Goal: Transaction & Acquisition: Purchase product/service

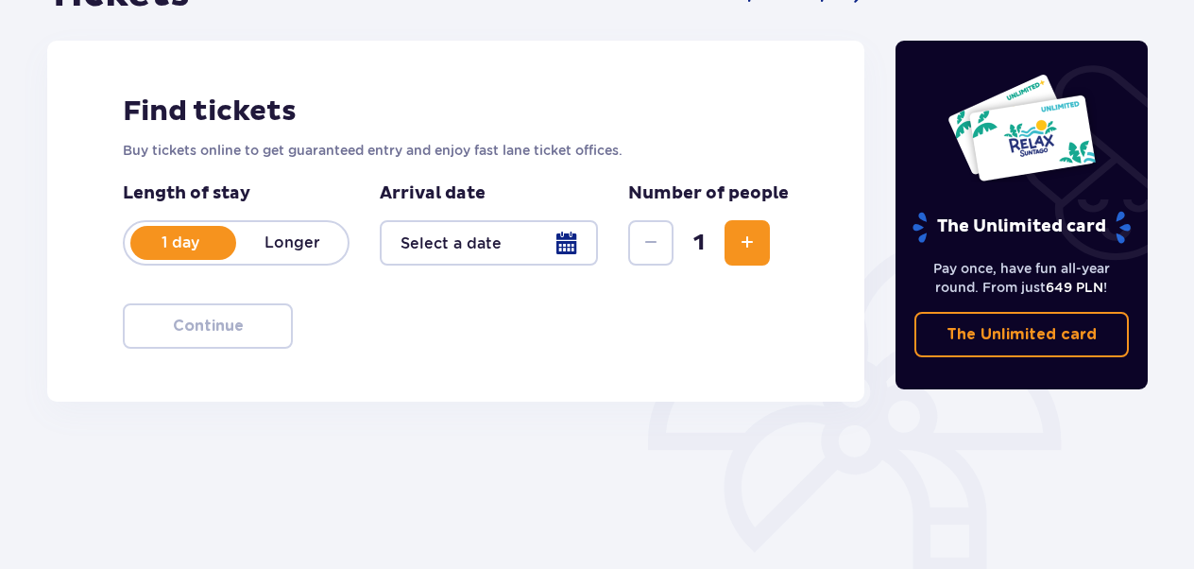
scroll to position [189, 0]
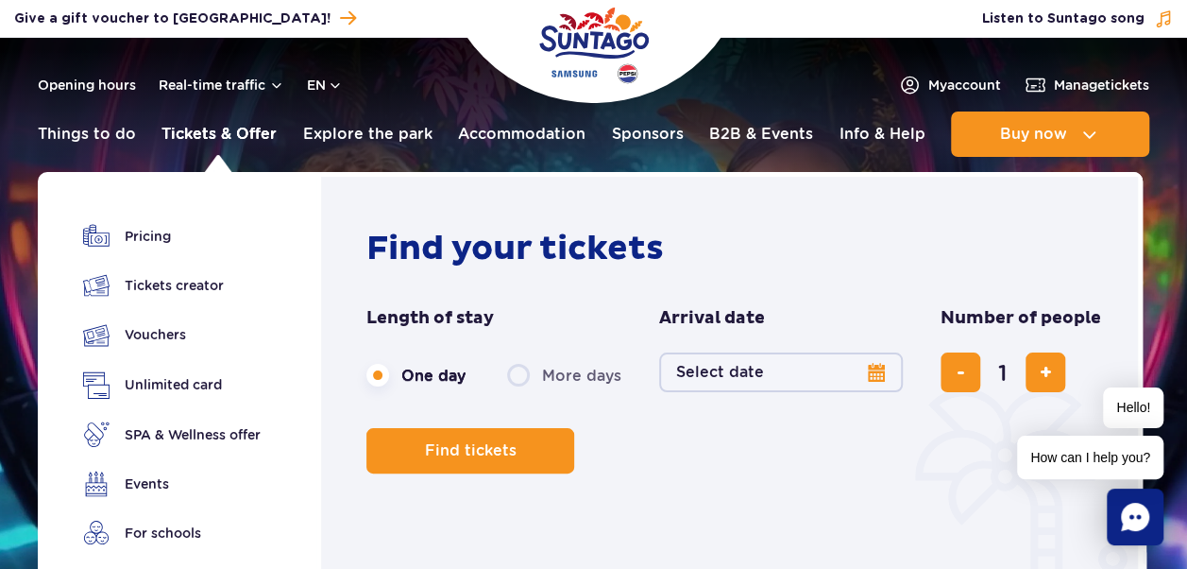
click at [238, 145] on link "Tickets & Offer" at bounding box center [219, 133] width 115 height 45
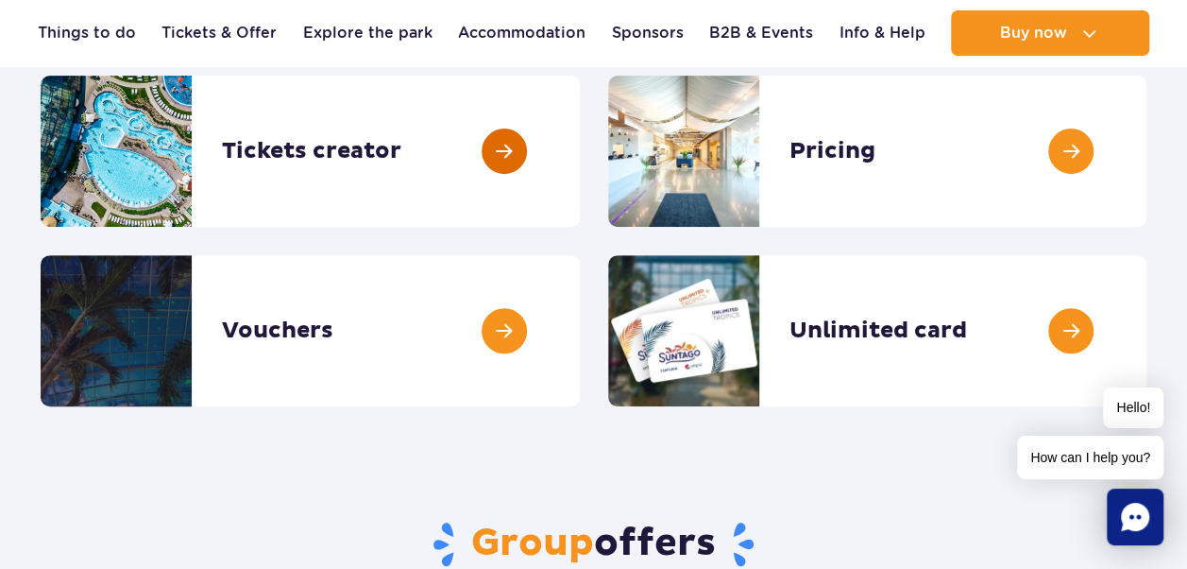
click at [580, 141] on link at bounding box center [580, 151] width 0 height 151
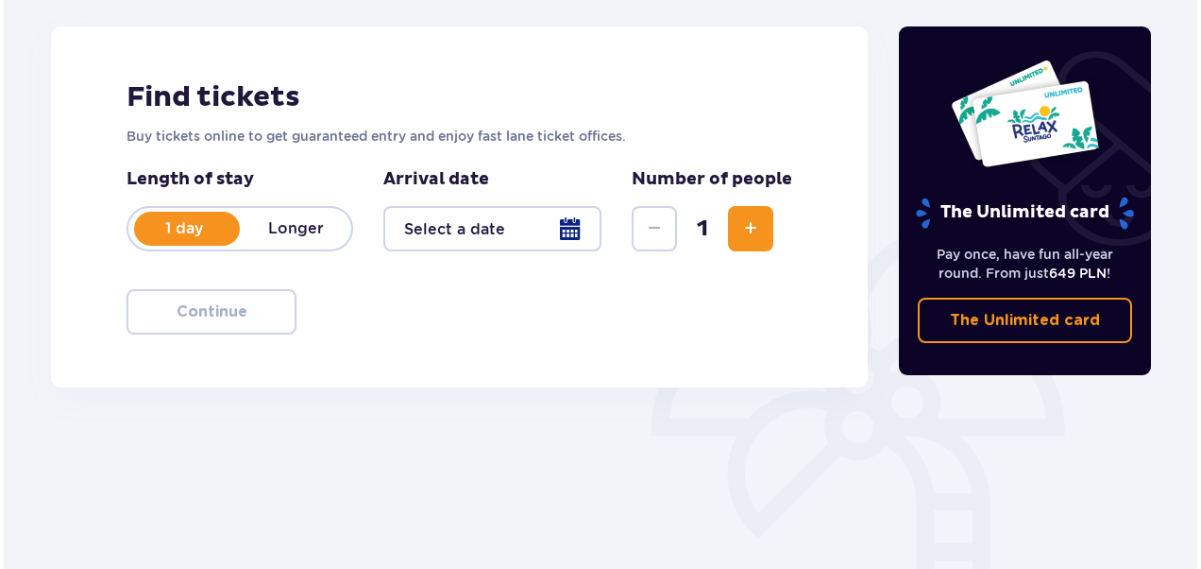
scroll to position [283, 0]
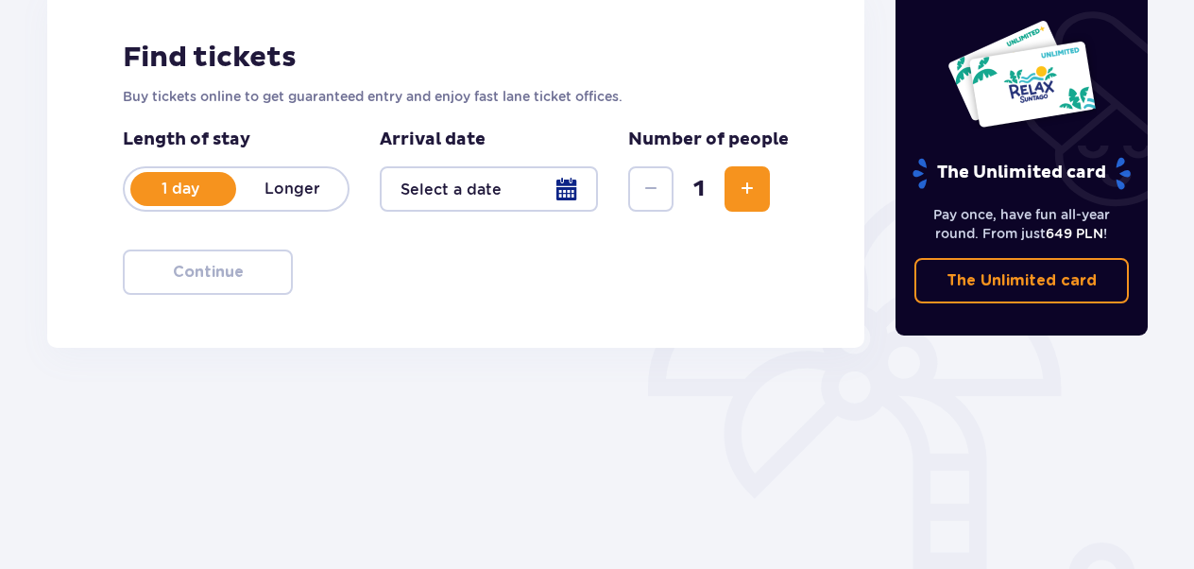
click at [451, 178] on div at bounding box center [489, 188] width 218 height 45
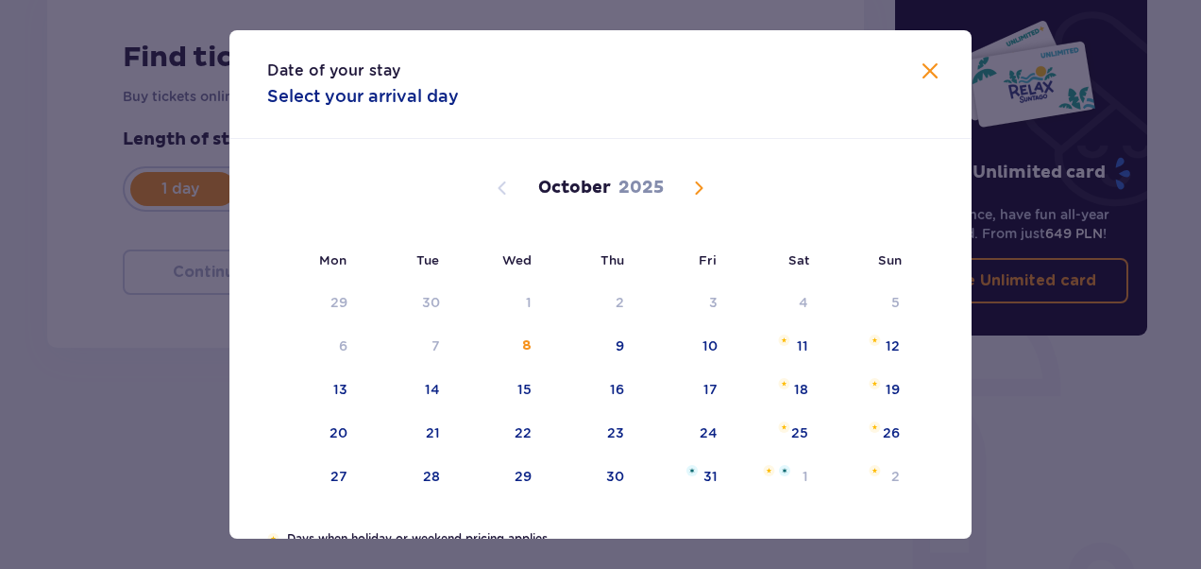
click at [919, 64] on span "Close" at bounding box center [930, 71] width 23 height 23
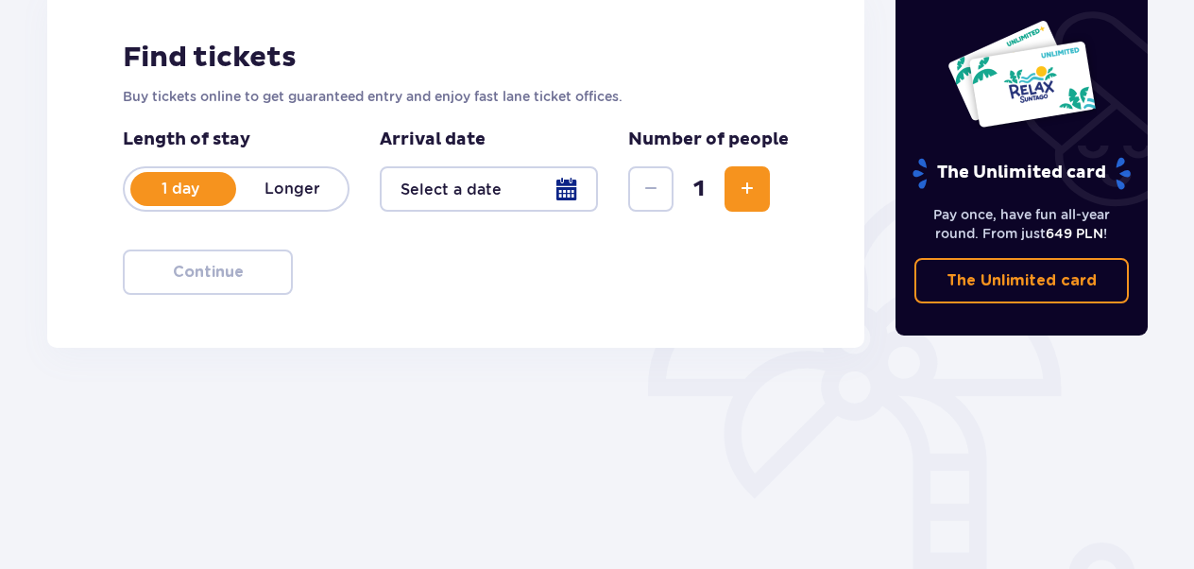
click at [298, 169] on div "1 day Longer" at bounding box center [236, 188] width 227 height 45
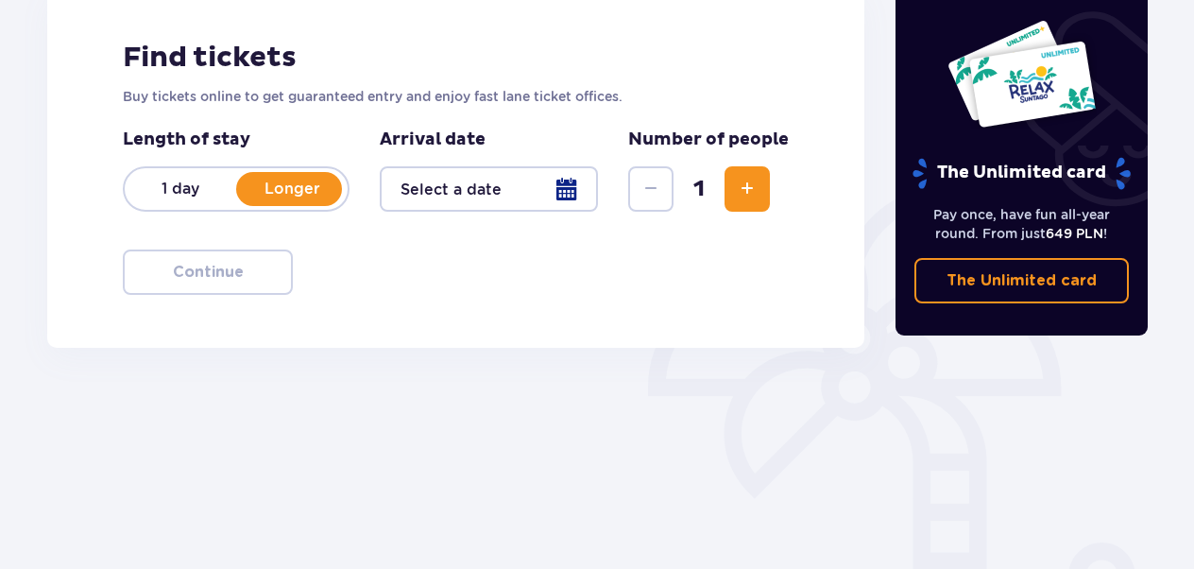
click at [463, 179] on div at bounding box center [489, 188] width 218 height 45
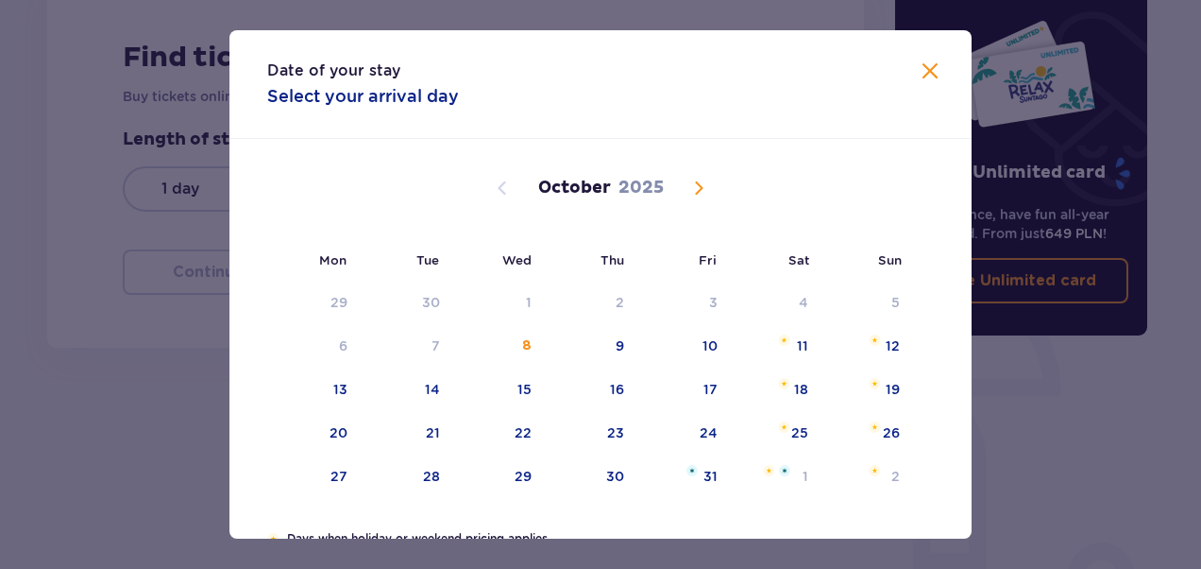
click at [707, 183] on span "Next month" at bounding box center [699, 188] width 23 height 23
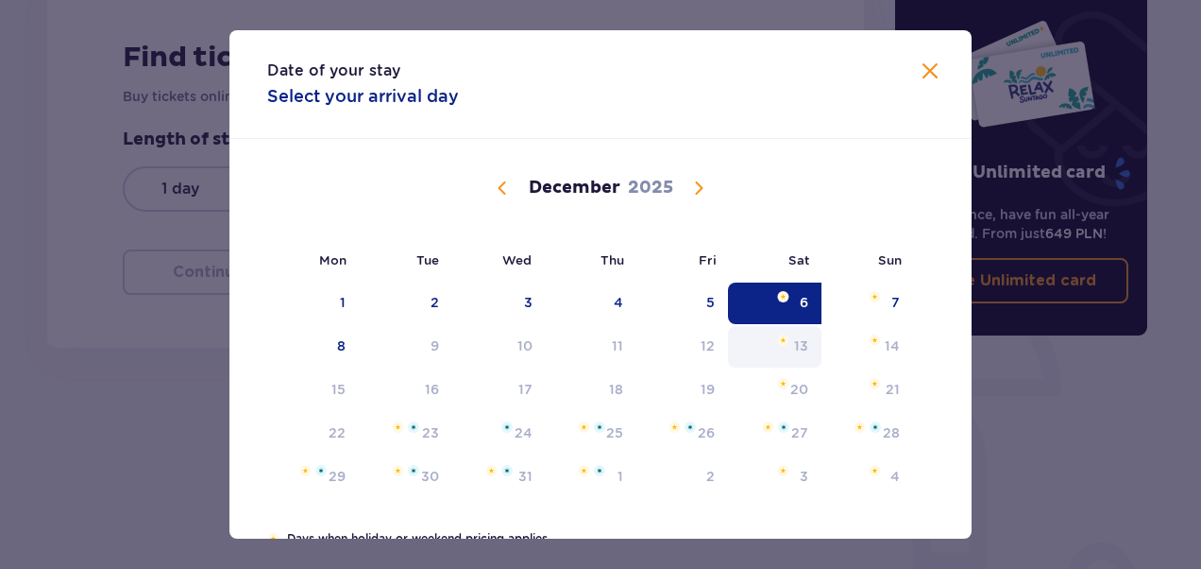
click at [795, 347] on div "13" at bounding box center [801, 345] width 14 height 19
click at [812, 394] on div "20" at bounding box center [775, 390] width 94 height 42
click at [924, 64] on span "Close" at bounding box center [930, 71] width 23 height 23
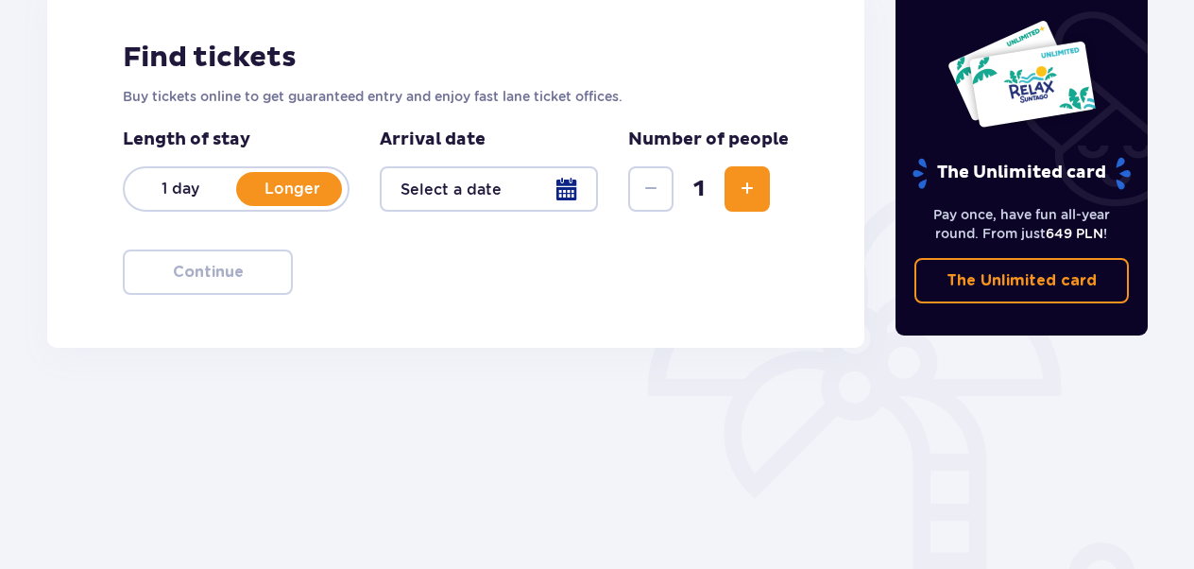
drag, startPoint x: 790, startPoint y: 228, endPoint x: 765, endPoint y: 229, distance: 24.6
drag, startPoint x: 765, startPoint y: 229, endPoint x: 750, endPoint y: 179, distance: 51.4
click at [750, 179] on span "Increase" at bounding box center [747, 189] width 23 height 23
click at [750, 178] on span "Increase" at bounding box center [747, 189] width 23 height 23
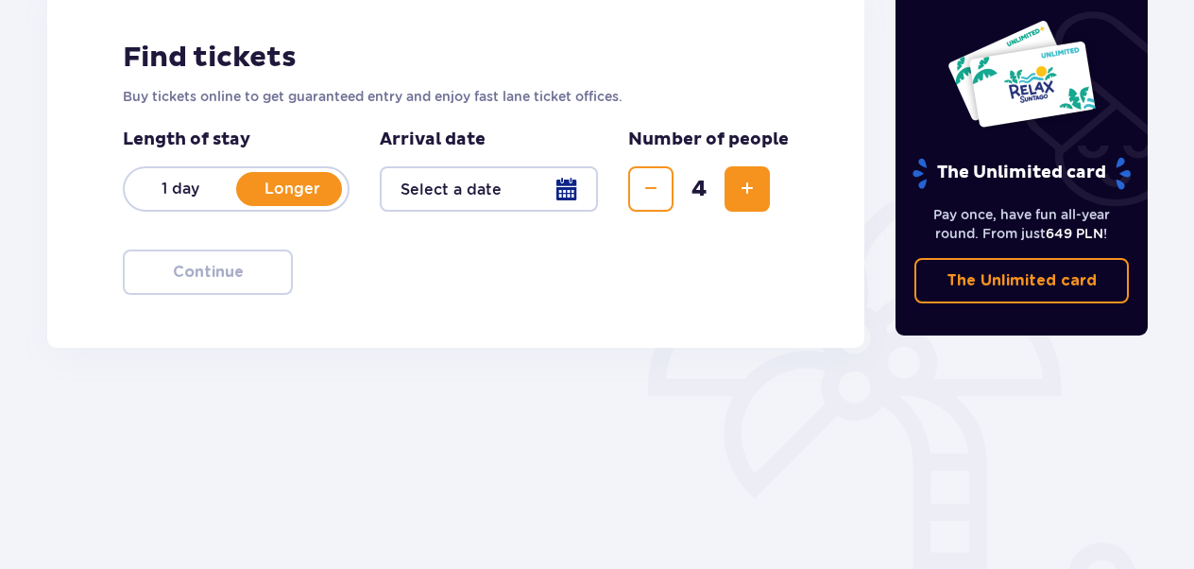
click at [476, 190] on div at bounding box center [489, 188] width 218 height 45
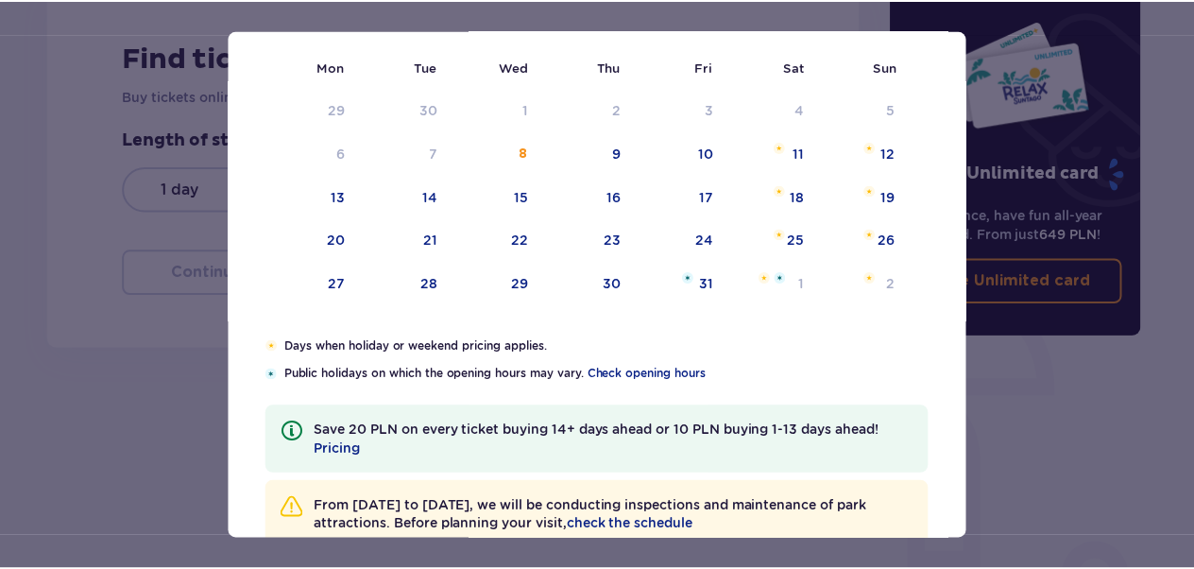
scroll to position [240, 0]
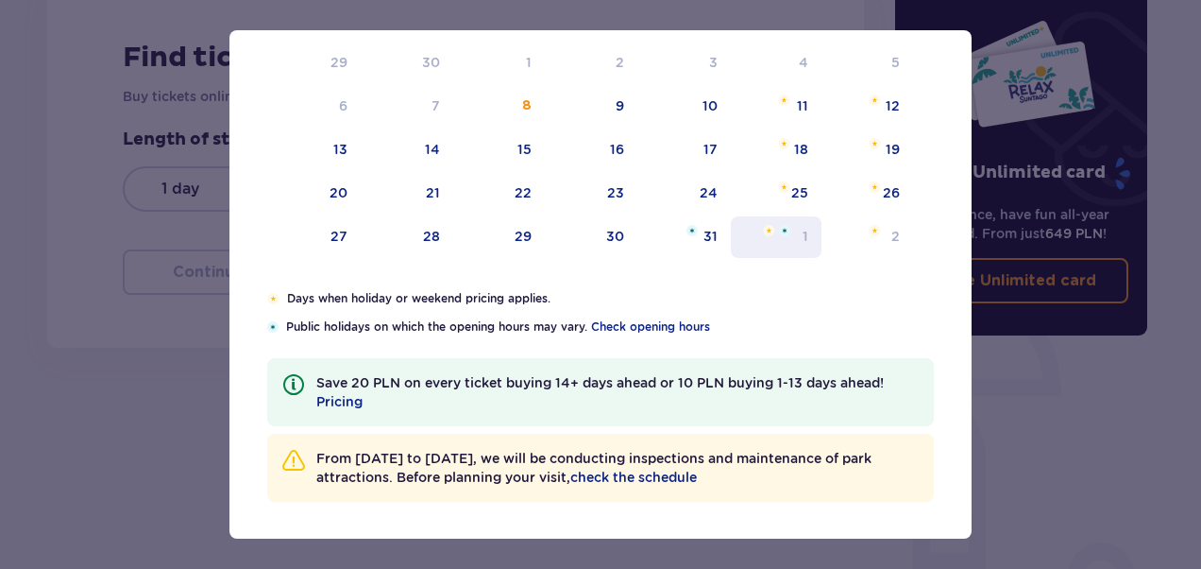
click at [809, 232] on div "1" at bounding box center [777, 237] width 92 height 42
drag, startPoint x: 904, startPoint y: 19, endPoint x: 894, endPoint y: 25, distance: 11.8
click at [904, 18] on div "Date of your stay Select your arrival day Mon Tue Wed Thu Fri Sat Sun September…" at bounding box center [600, 284] width 1201 height 569
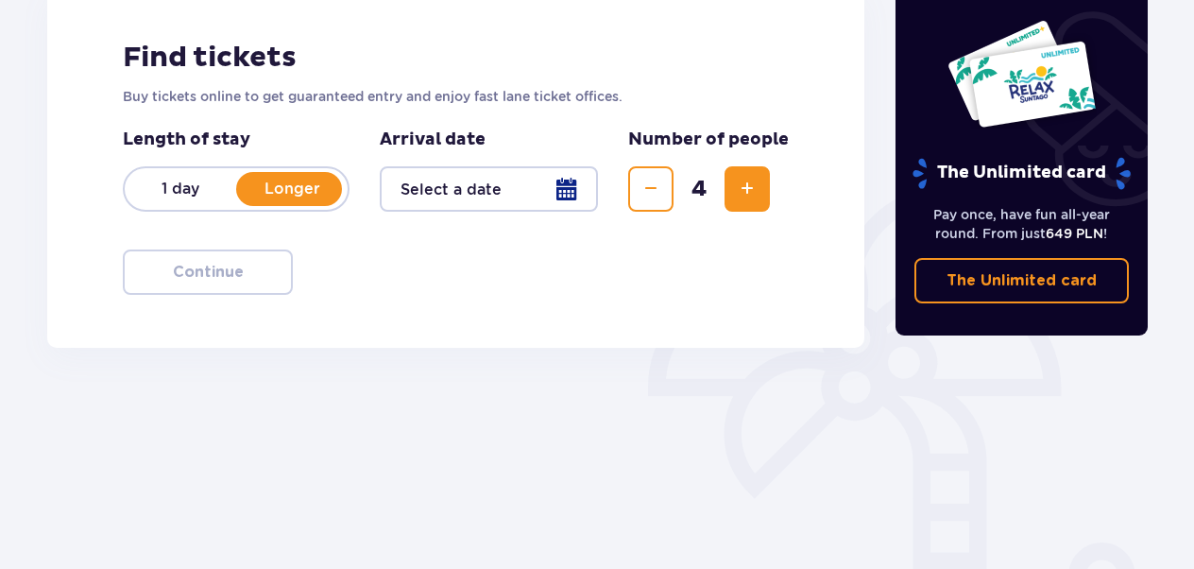
drag, startPoint x: 712, startPoint y: 280, endPoint x: 1029, endPoint y: 368, distance: 328.6
click at [1029, 368] on div "The Unlimited card Pay once, have fun all-year round. From just 649 PLN ! The U…" at bounding box center [1021, 241] width 283 height 649
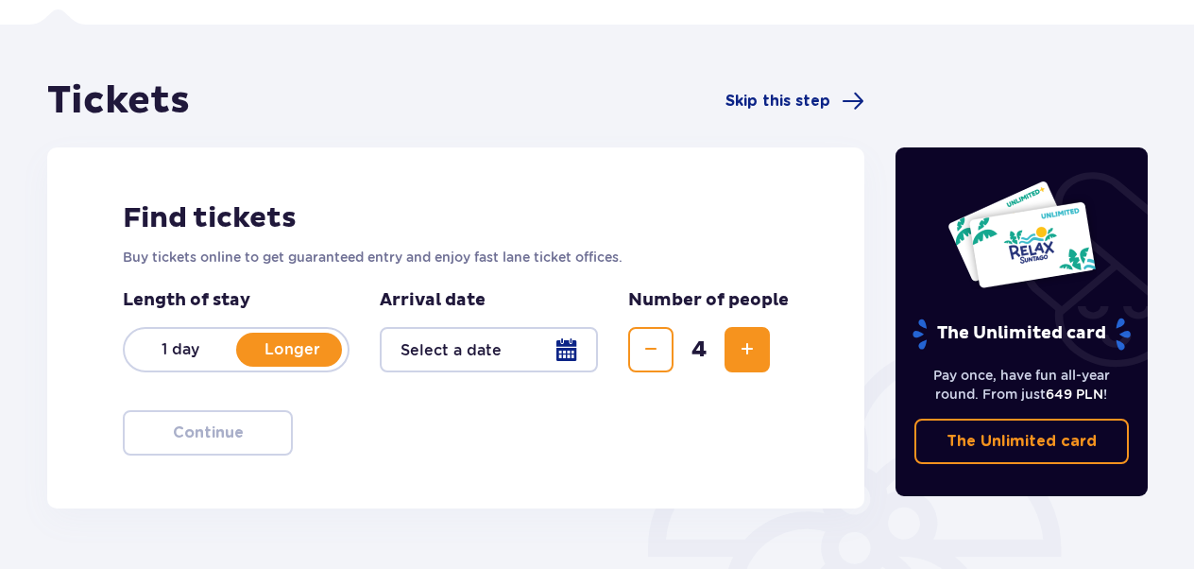
scroll to position [94, 0]
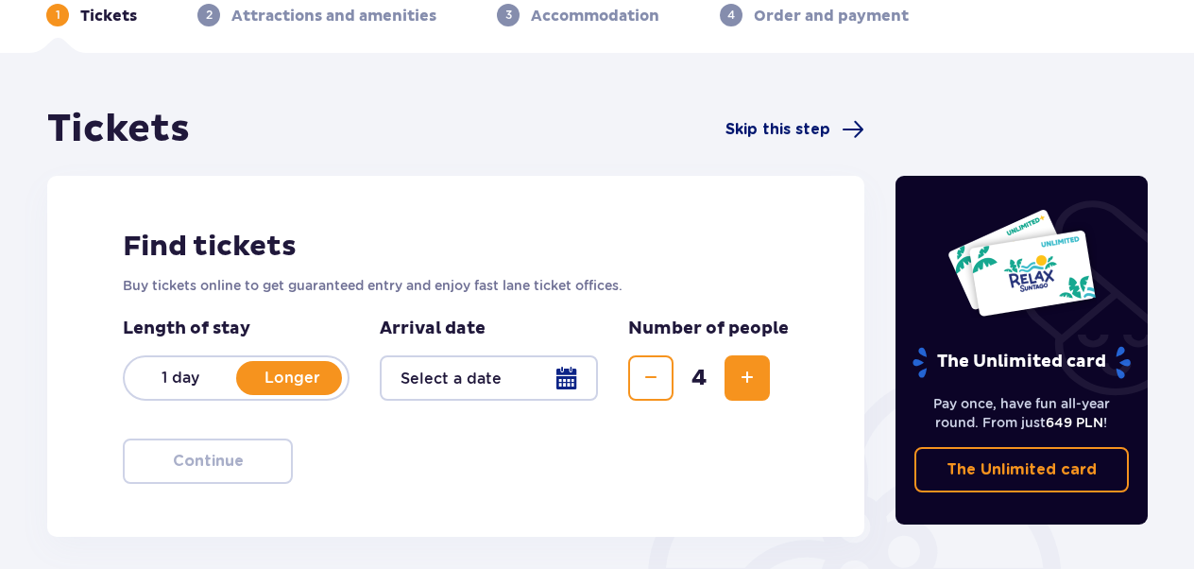
click at [809, 134] on span "Skip this step" at bounding box center [777, 129] width 105 height 21
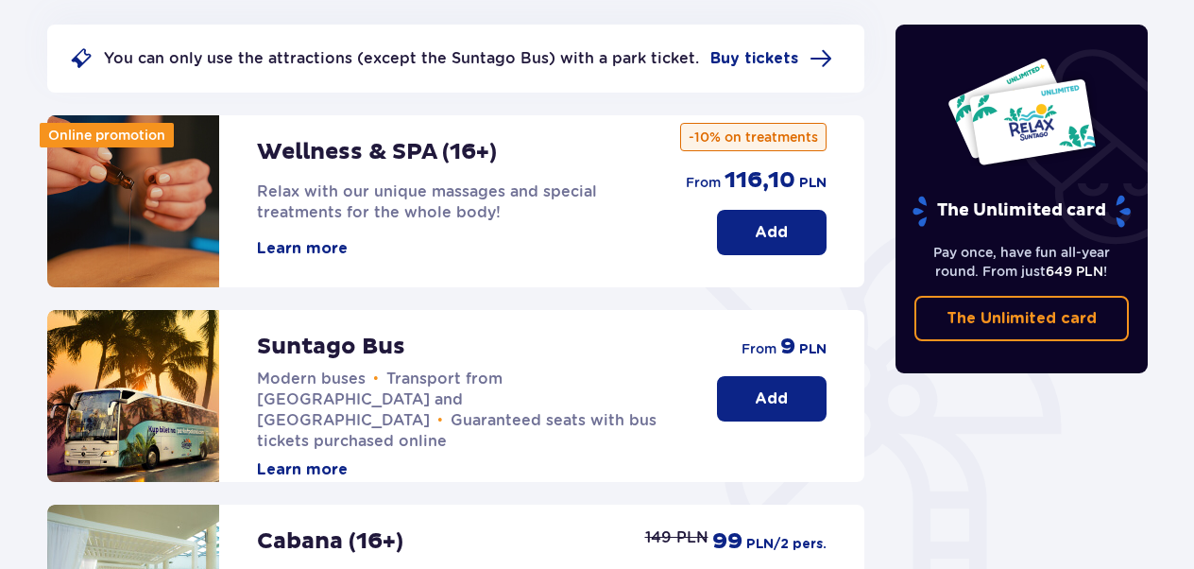
scroll to position [142, 0]
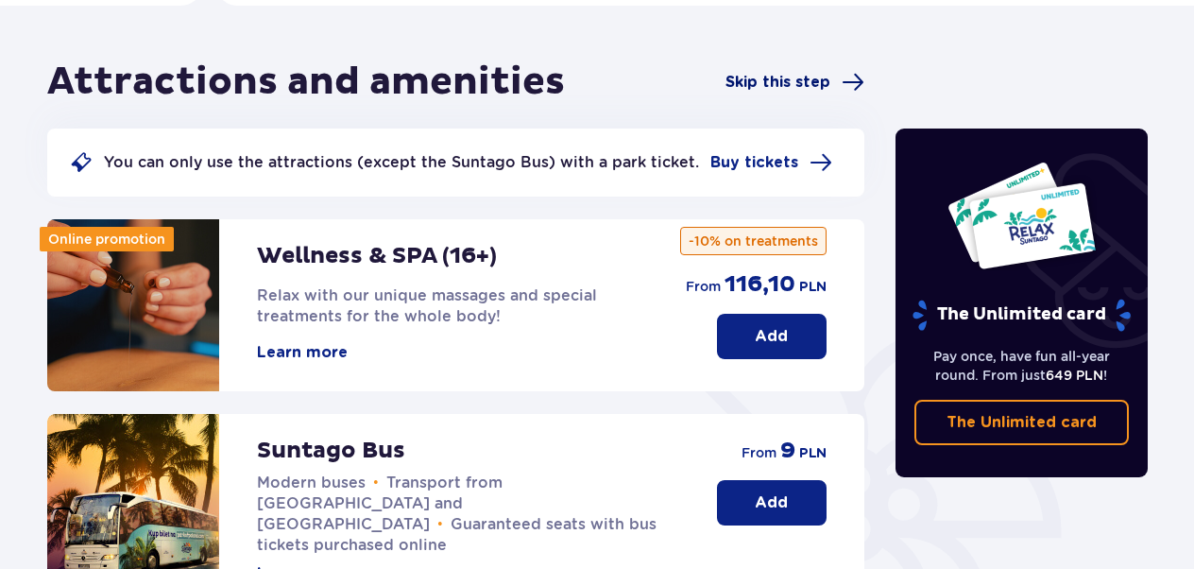
click at [845, 79] on span at bounding box center [853, 82] width 23 height 23
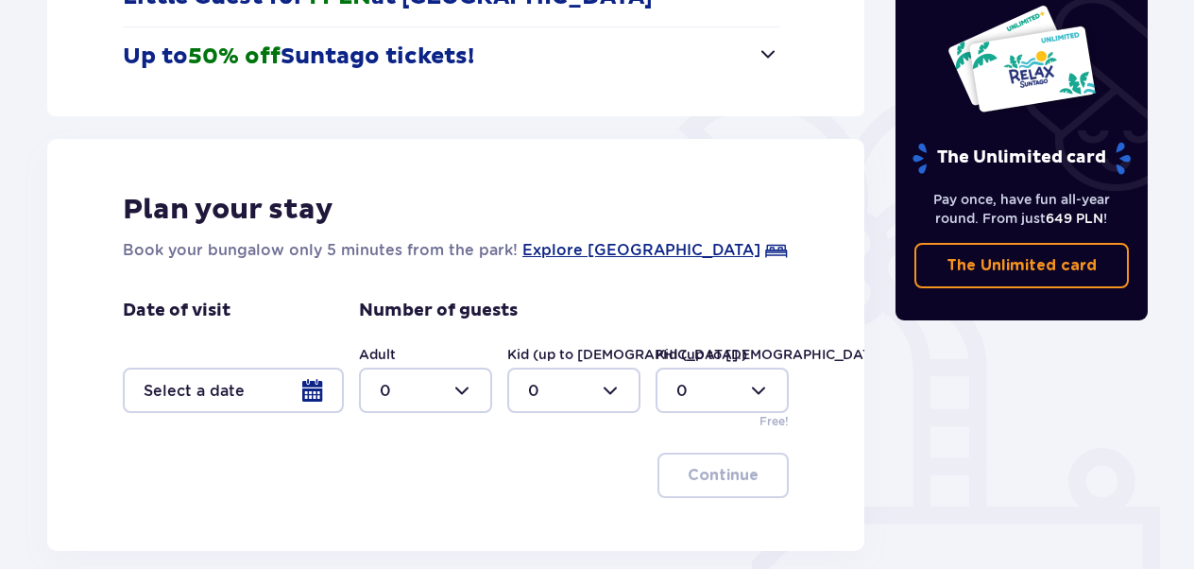
scroll to position [472, 0]
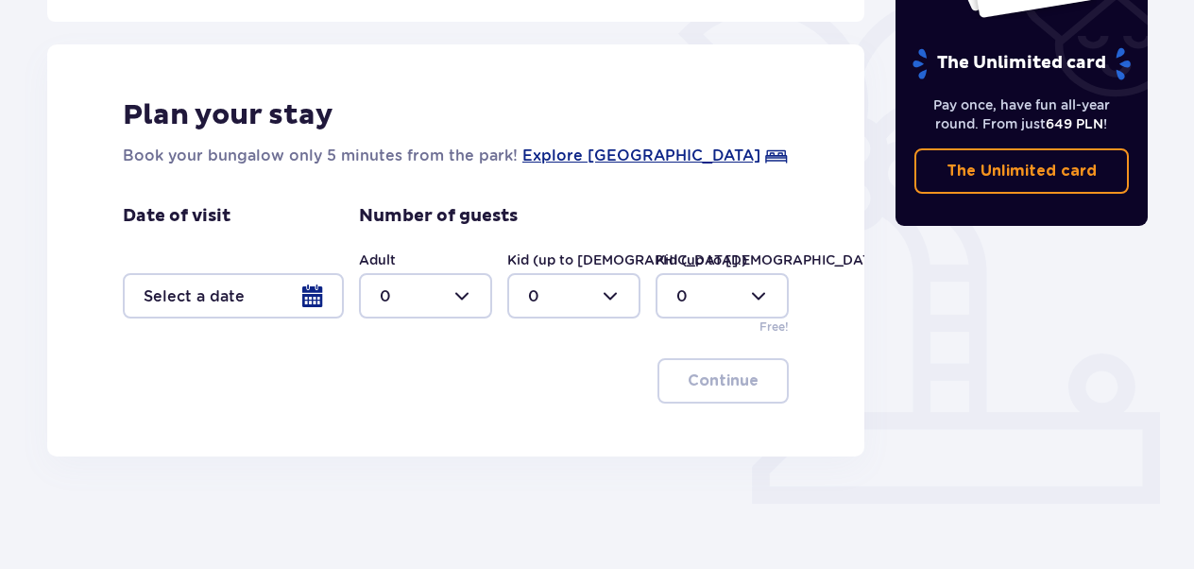
click at [586, 289] on div at bounding box center [573, 295] width 133 height 45
click at [553, 417] on div "4" at bounding box center [574, 416] width 92 height 21
type input "4"
click at [419, 285] on div at bounding box center [425, 295] width 133 height 45
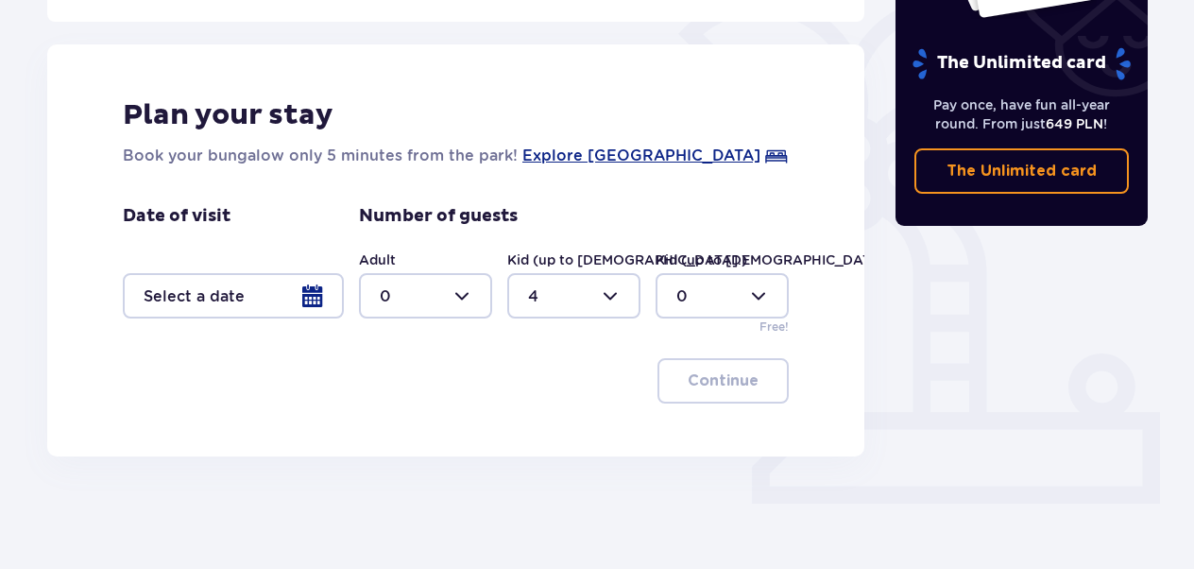
click at [319, 335] on div "Plan your stay Book your bungalow only 5 minutes from the park! Explore Suntago…" at bounding box center [455, 250] width 817 height 412
click at [302, 296] on div at bounding box center [233, 295] width 221 height 45
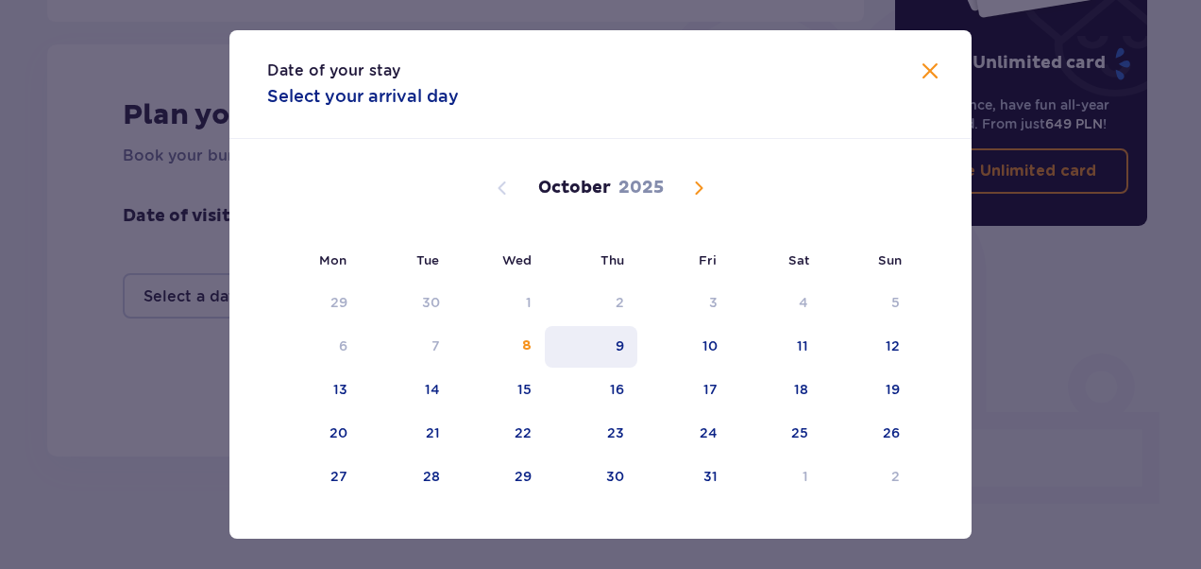
drag, startPoint x: 557, startPoint y: 346, endPoint x: 575, endPoint y: 350, distance: 18.6
click at [558, 346] on div "9" at bounding box center [592, 347] width 94 height 42
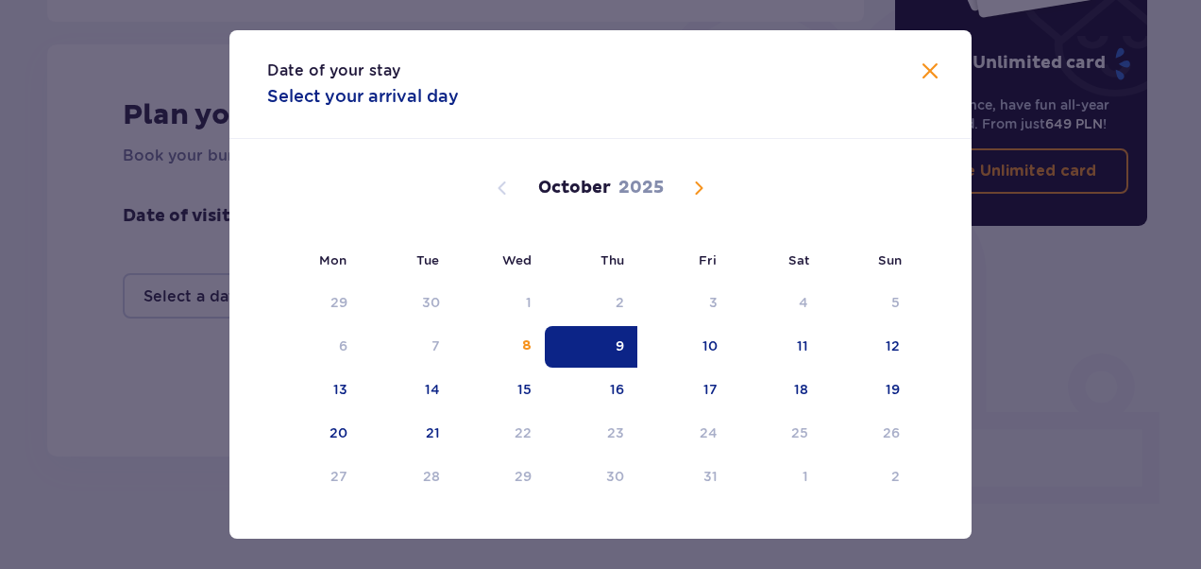
click at [919, 72] on span "Close" at bounding box center [930, 71] width 23 height 23
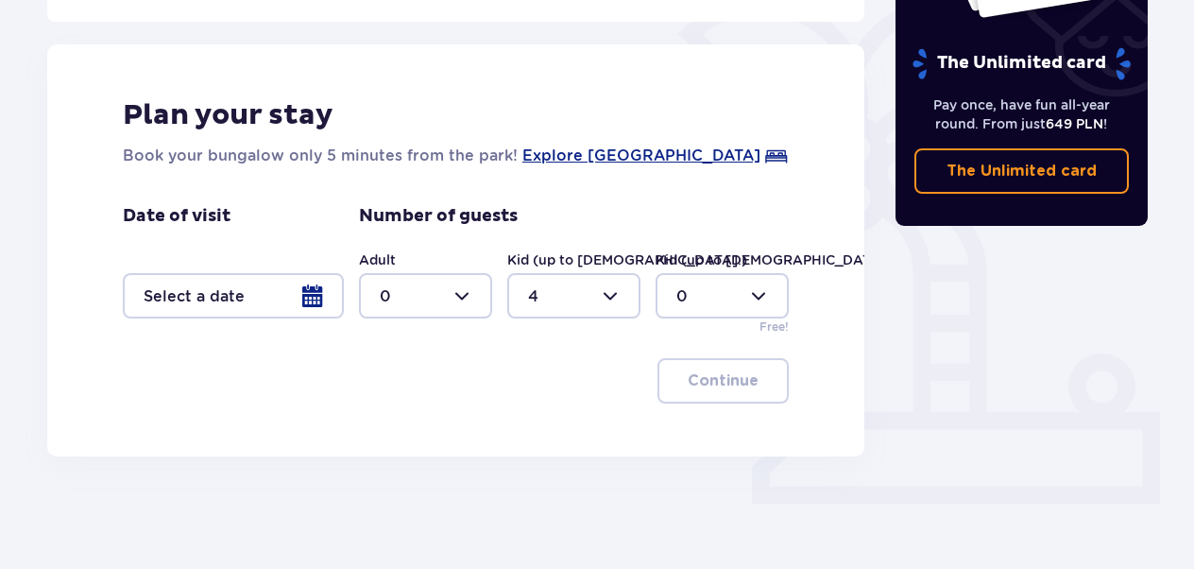
click at [742, 294] on div at bounding box center [722, 295] width 133 height 45
click at [720, 349] on div "0" at bounding box center [722, 352] width 92 height 21
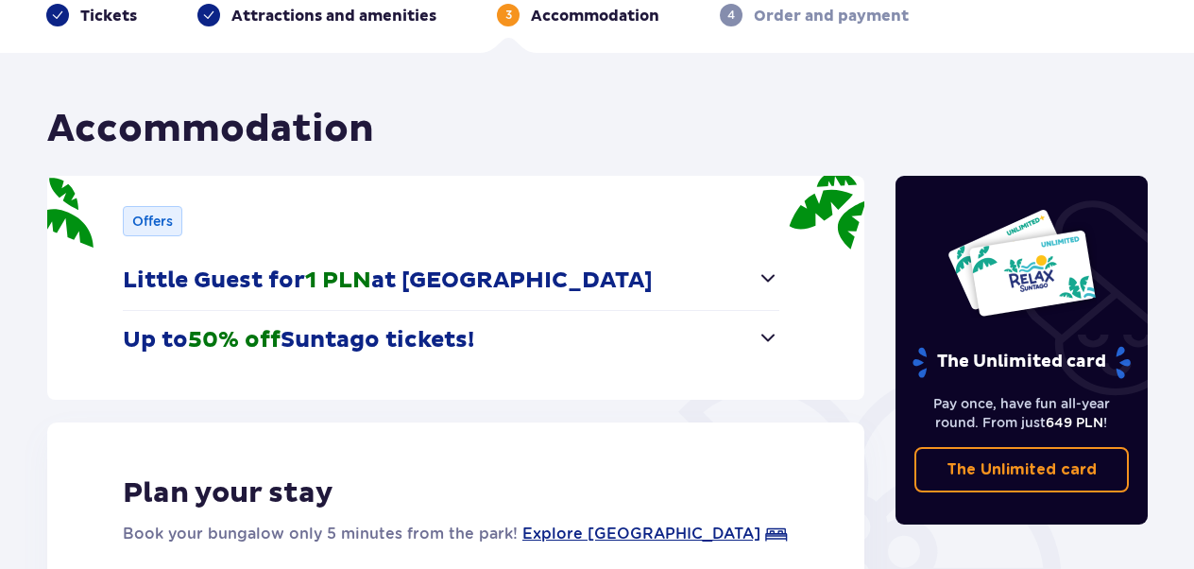
scroll to position [378, 0]
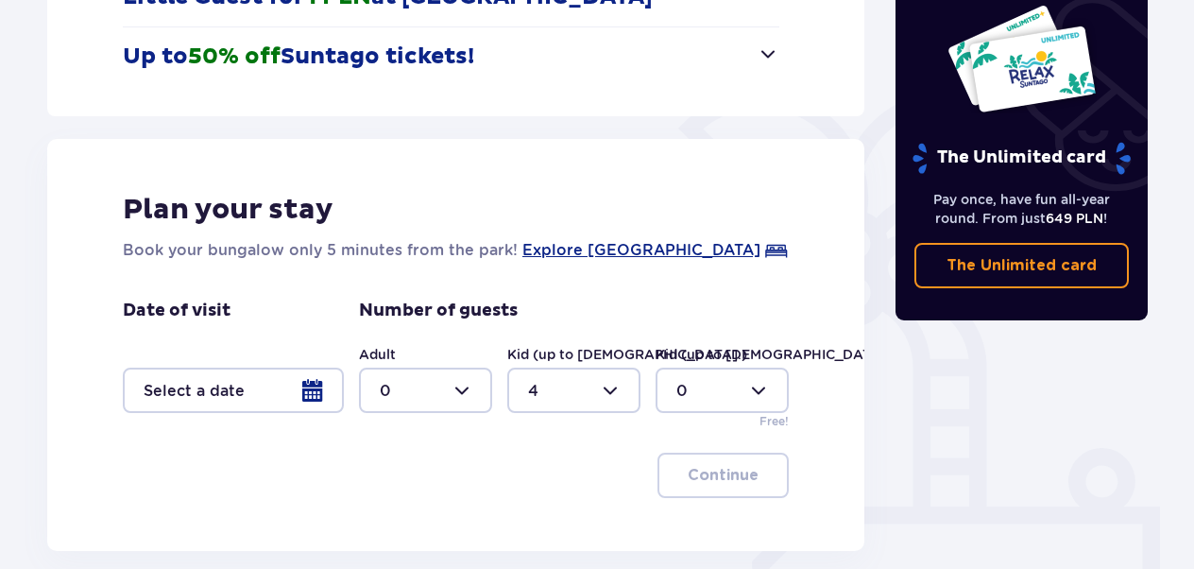
click at [729, 373] on div at bounding box center [722, 389] width 133 height 45
click at [719, 377] on div at bounding box center [722, 389] width 133 height 45
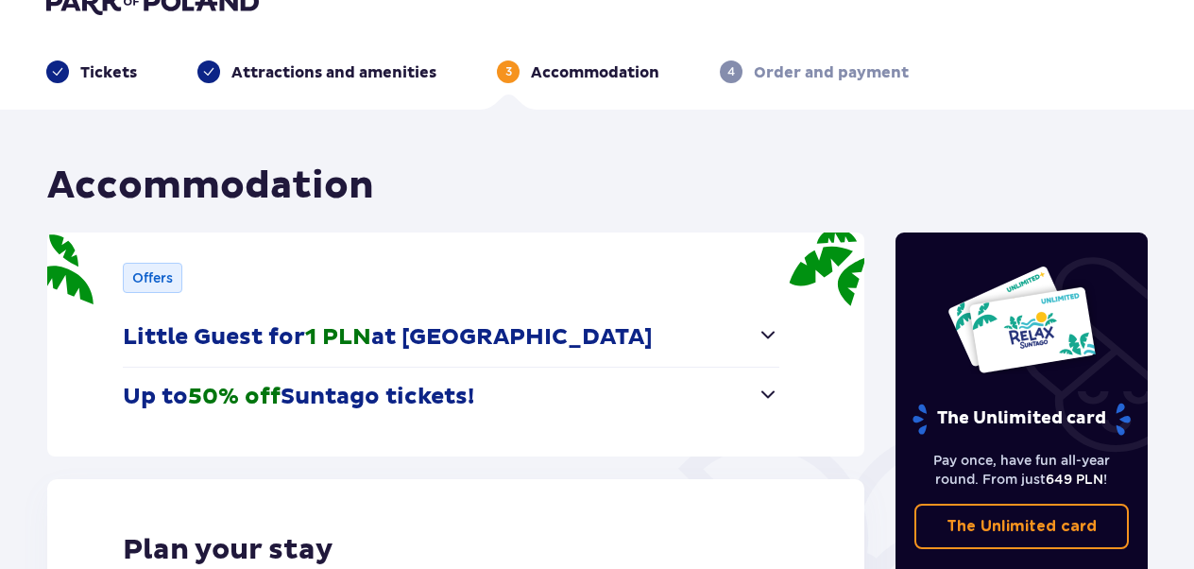
scroll to position [0, 0]
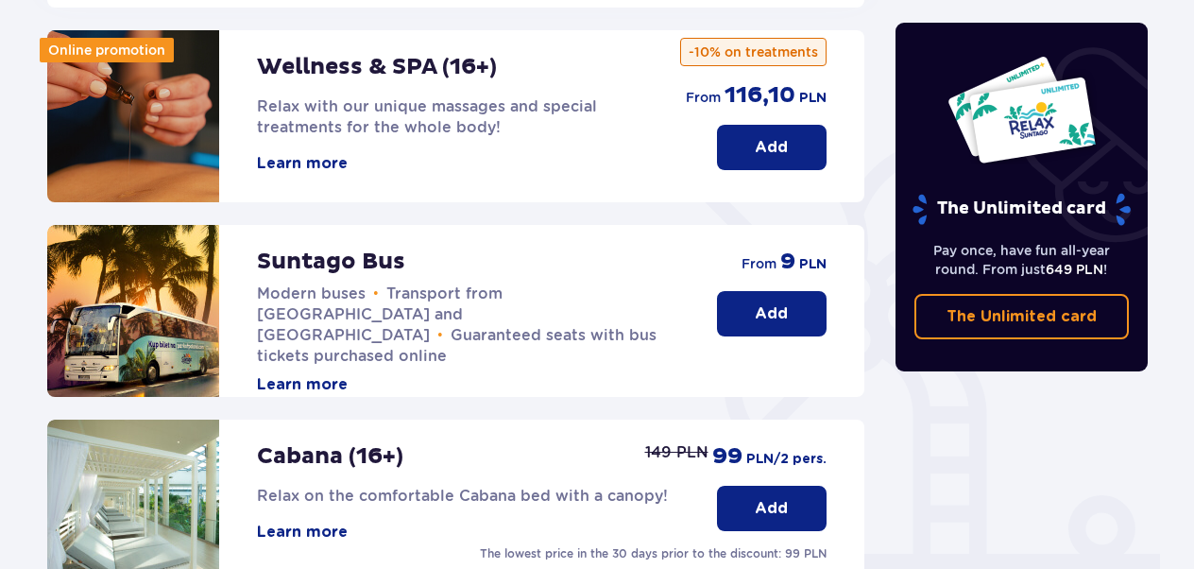
scroll to position [236, 0]
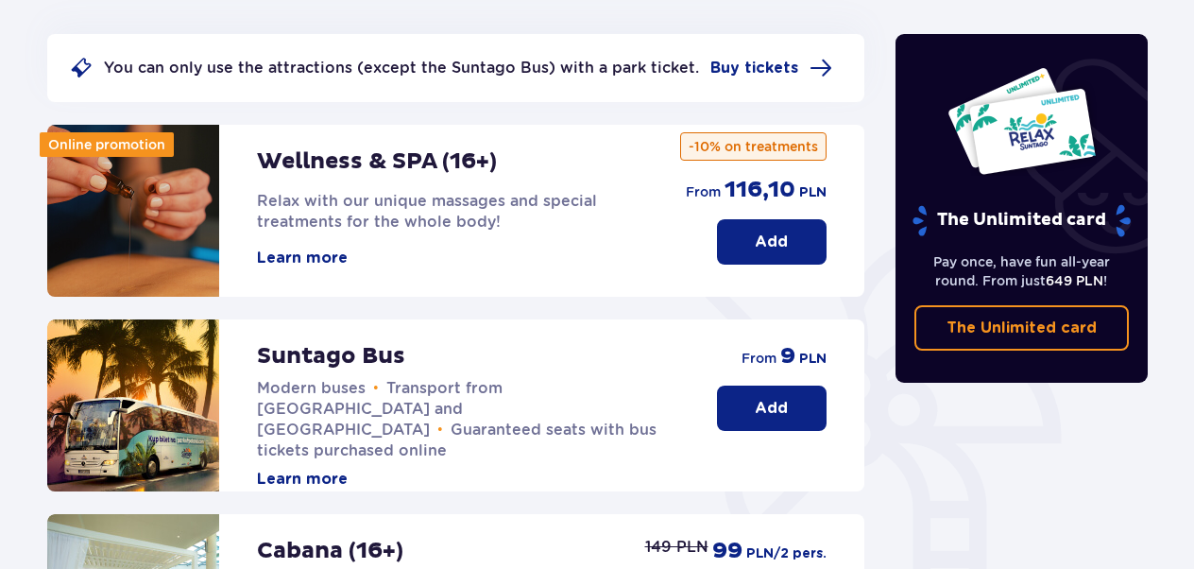
click at [781, 81] on div "You can only use the attractions (except the Suntago Bus) with a park ticket. B…" at bounding box center [455, 68] width 817 height 68
click at [776, 68] on span "Buy tickets" at bounding box center [754, 68] width 88 height 21
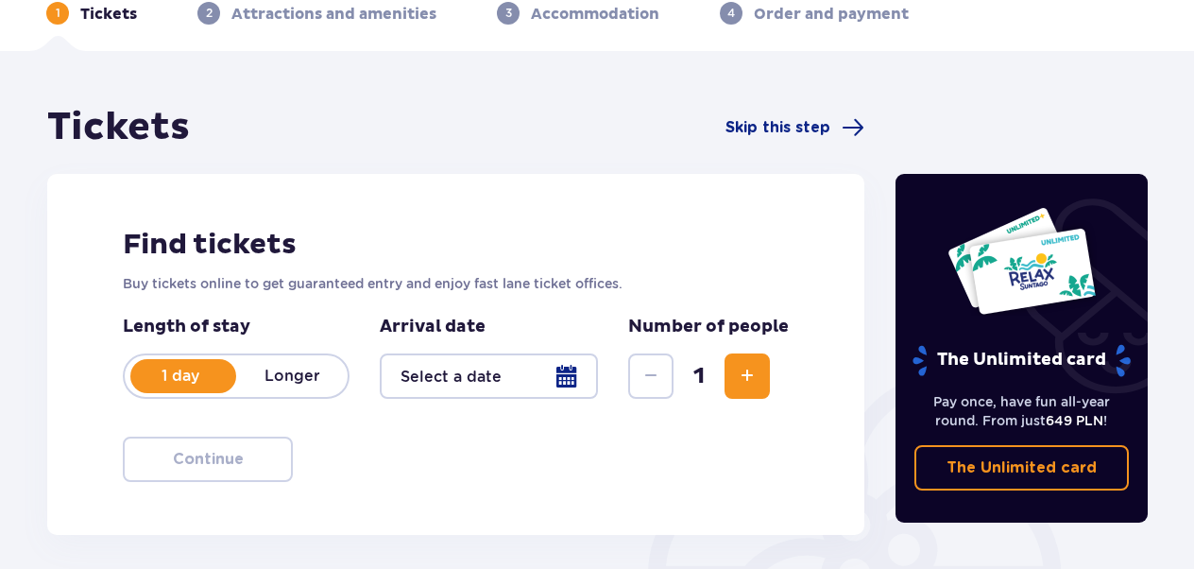
scroll to position [189, 0]
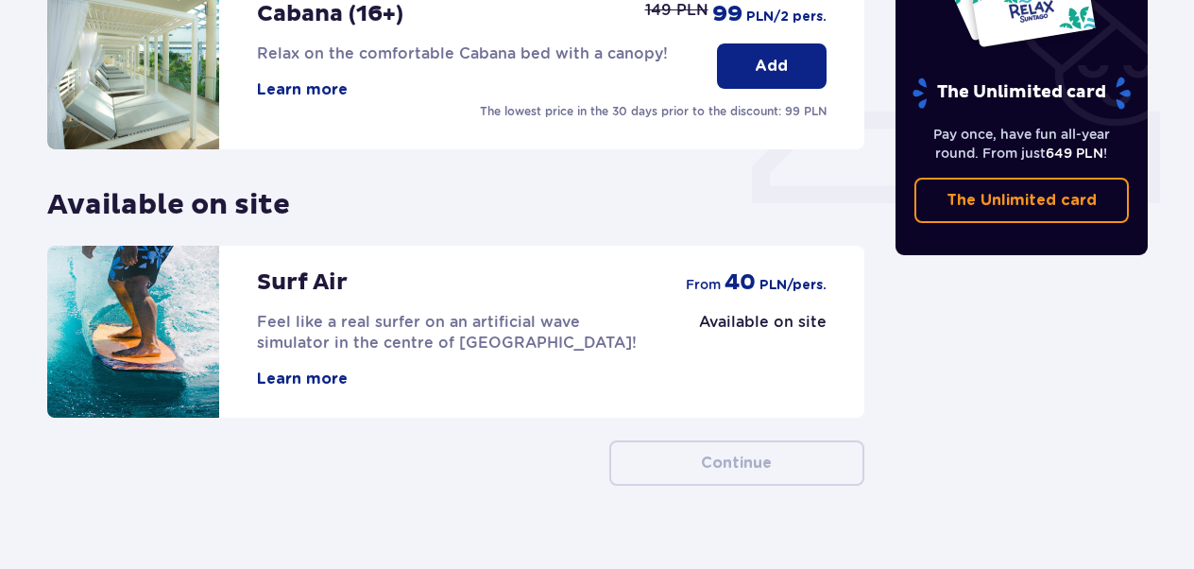
scroll to position [803, 0]
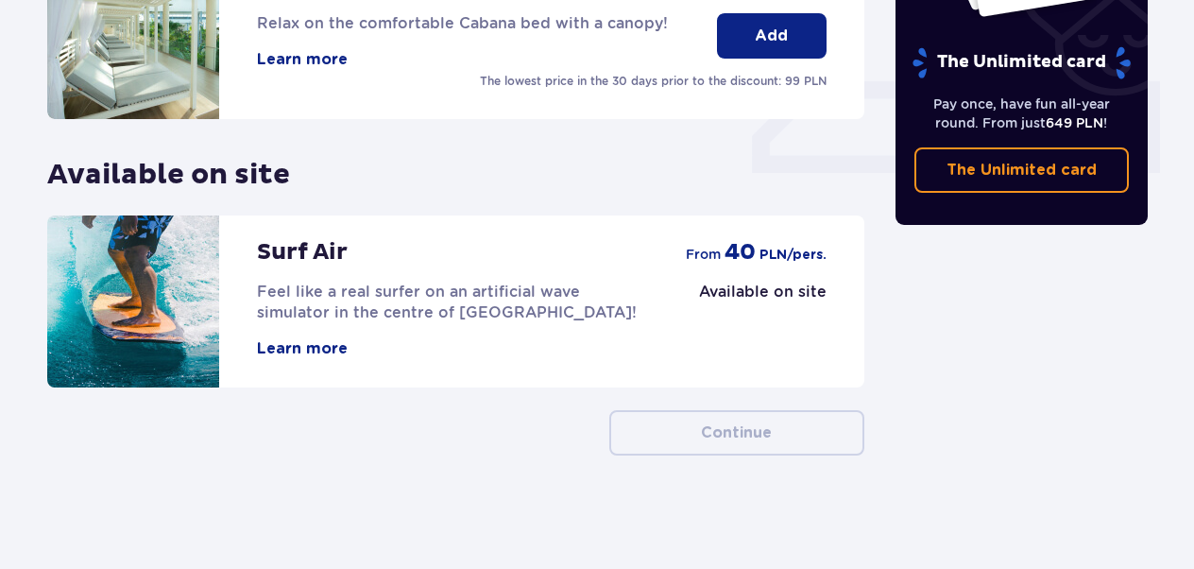
drag, startPoint x: 782, startPoint y: 430, endPoint x: 741, endPoint y: 17, distance: 414.9
click at [741, 17] on button "Add" at bounding box center [772, 35] width 110 height 45
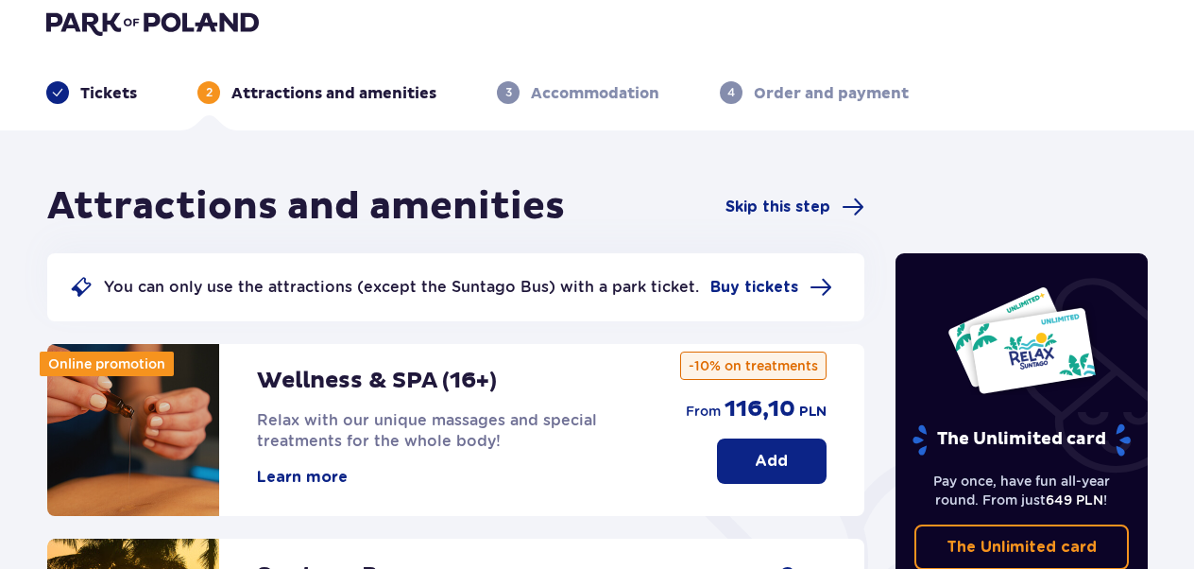
scroll to position [0, 0]
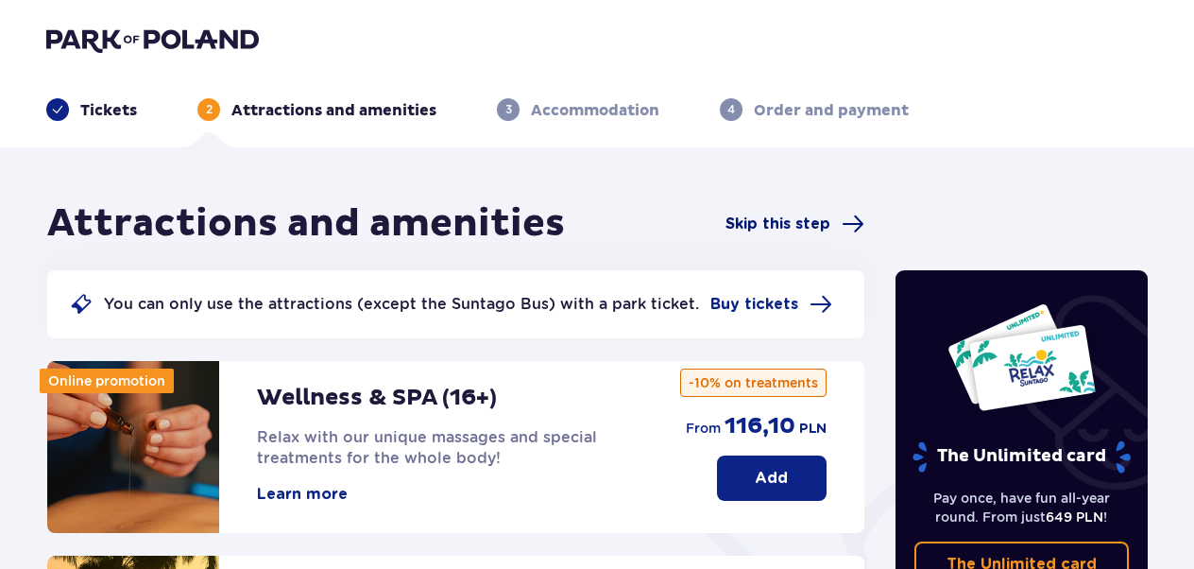
click at [845, 225] on span at bounding box center [853, 224] width 23 height 23
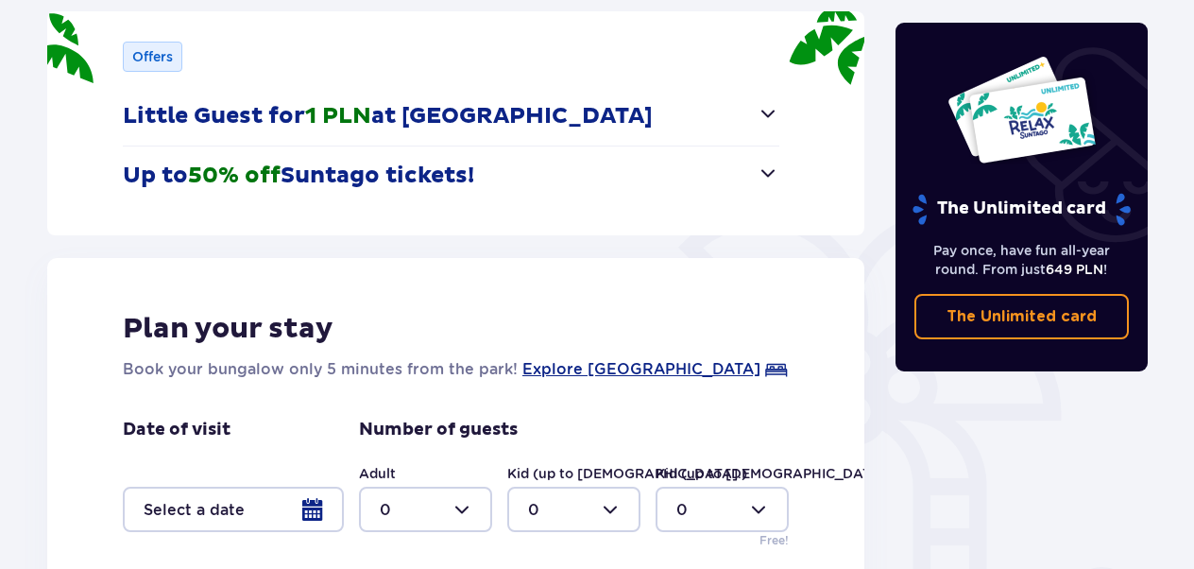
scroll to position [378, 0]
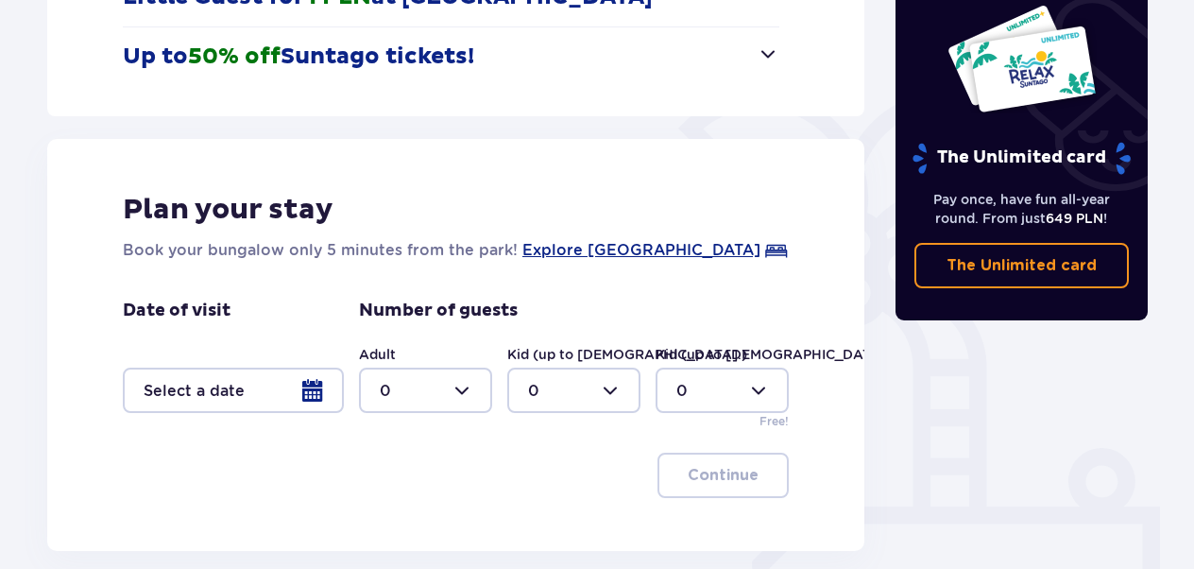
click at [616, 394] on div at bounding box center [573, 389] width 133 height 45
click at [561, 310] on span "3" at bounding box center [573, 324] width 129 height 40
type input "3"
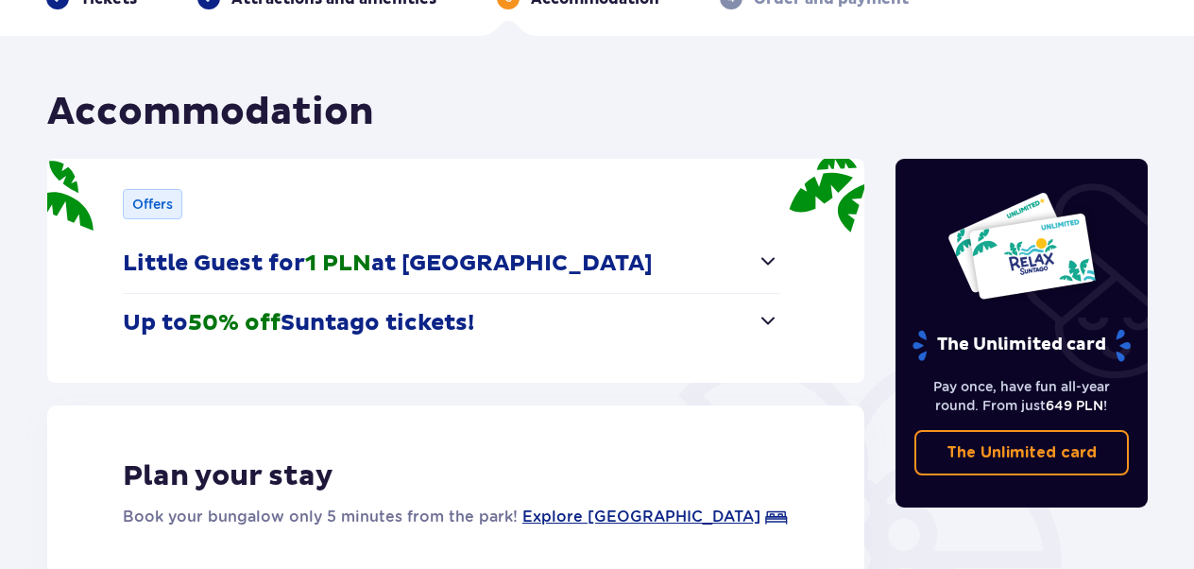
scroll to position [0, 0]
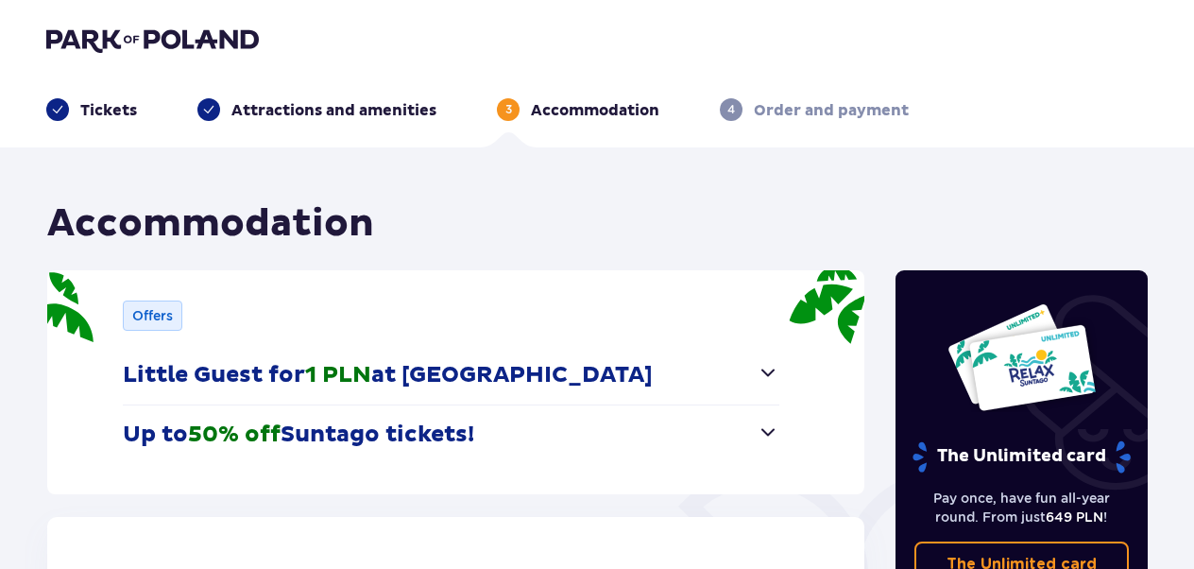
click at [682, 230] on div "Accommodation" at bounding box center [455, 223] width 817 height 47
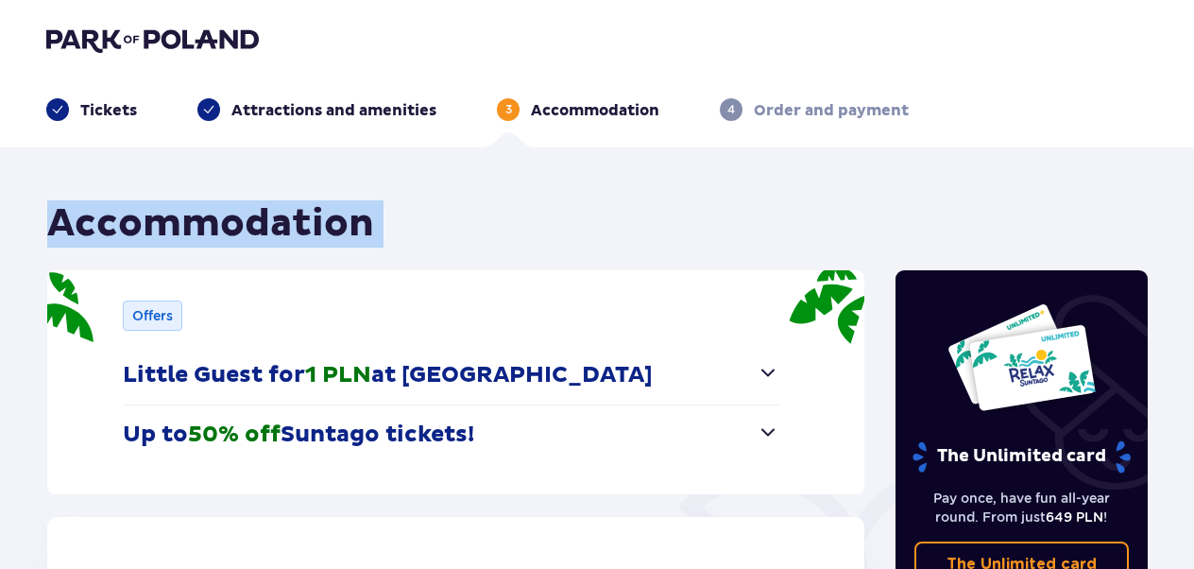
click at [682, 230] on div "Accommodation" at bounding box center [455, 223] width 817 height 47
drag, startPoint x: 682, startPoint y: 230, endPoint x: 605, endPoint y: 234, distance: 77.5
click at [605, 234] on div "Accommodation" at bounding box center [455, 223] width 817 height 47
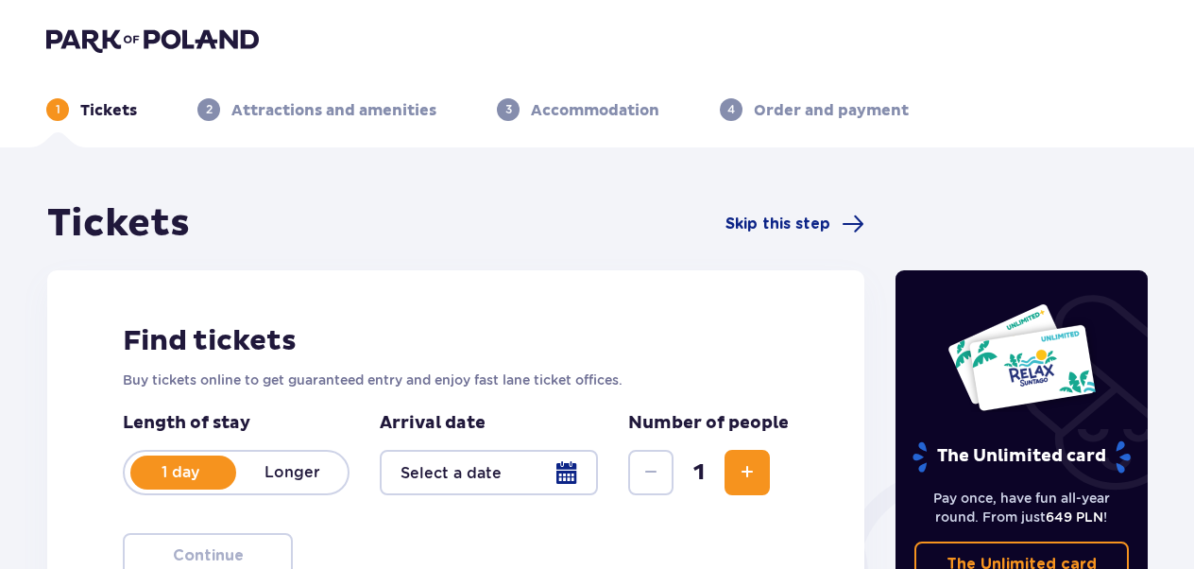
scroll to position [94, 0]
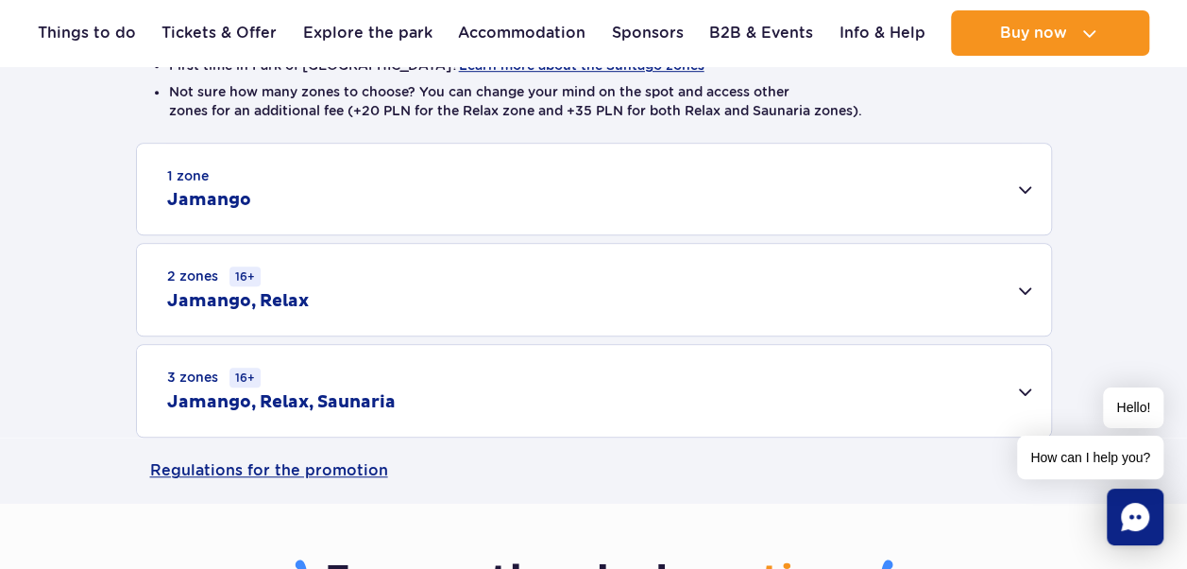
scroll to position [567, 0]
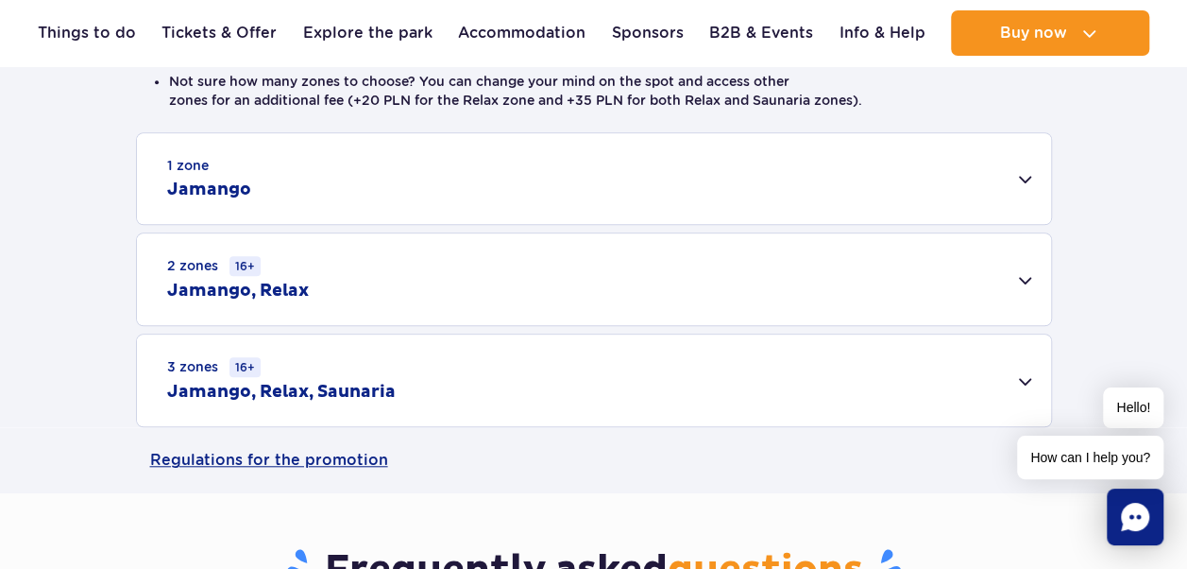
click at [677, 164] on div "1 zone Jamango" at bounding box center [594, 178] width 914 height 91
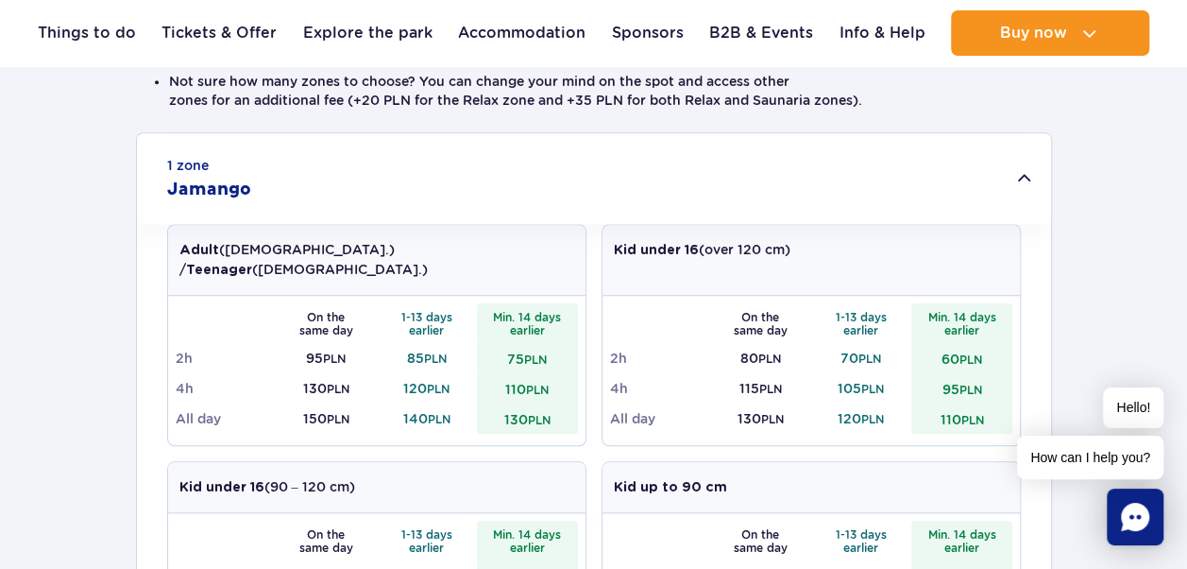
click at [629, 133] on div "1 zone Jamango" at bounding box center [594, 178] width 914 height 91
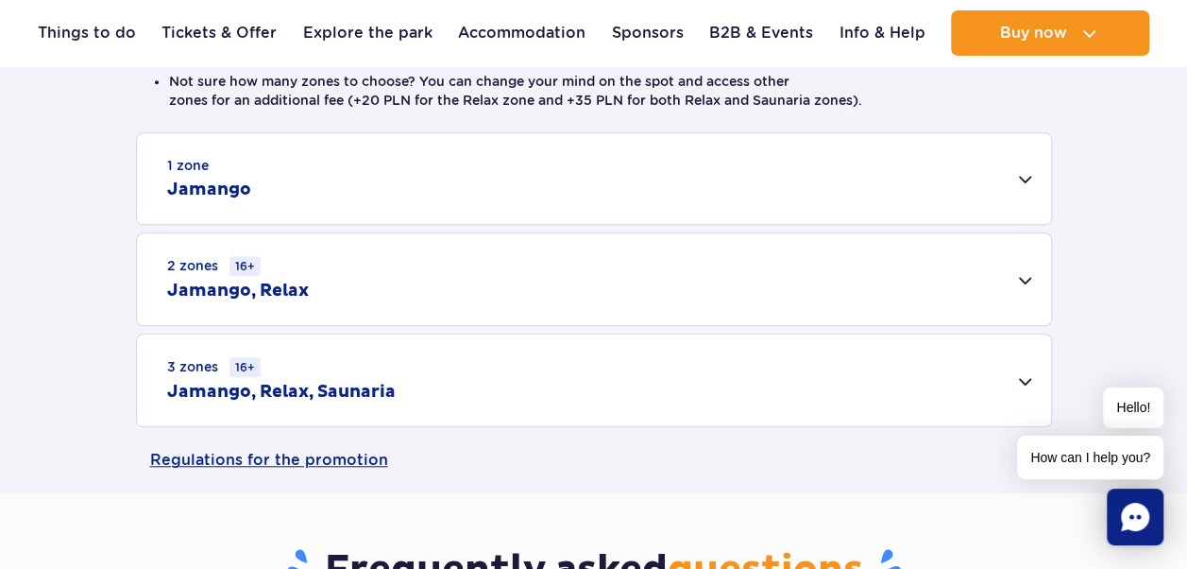
click at [494, 333] on div "3 zones 16+ Jamango, Relax, Saunaria Adult (18 – 65 y.o.) / Teenager (16 – 18 y…" at bounding box center [594, 380] width 916 height 94
click at [463, 366] on div "3 zones 16+ Jamango, Relax, Saunaria" at bounding box center [594, 380] width 914 height 92
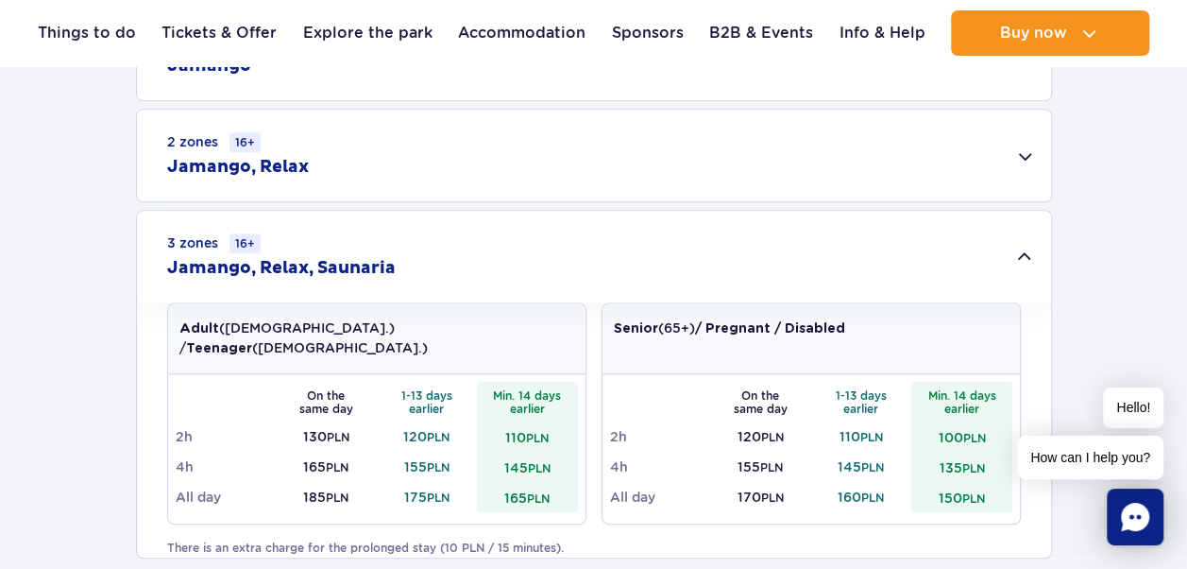
scroll to position [661, 0]
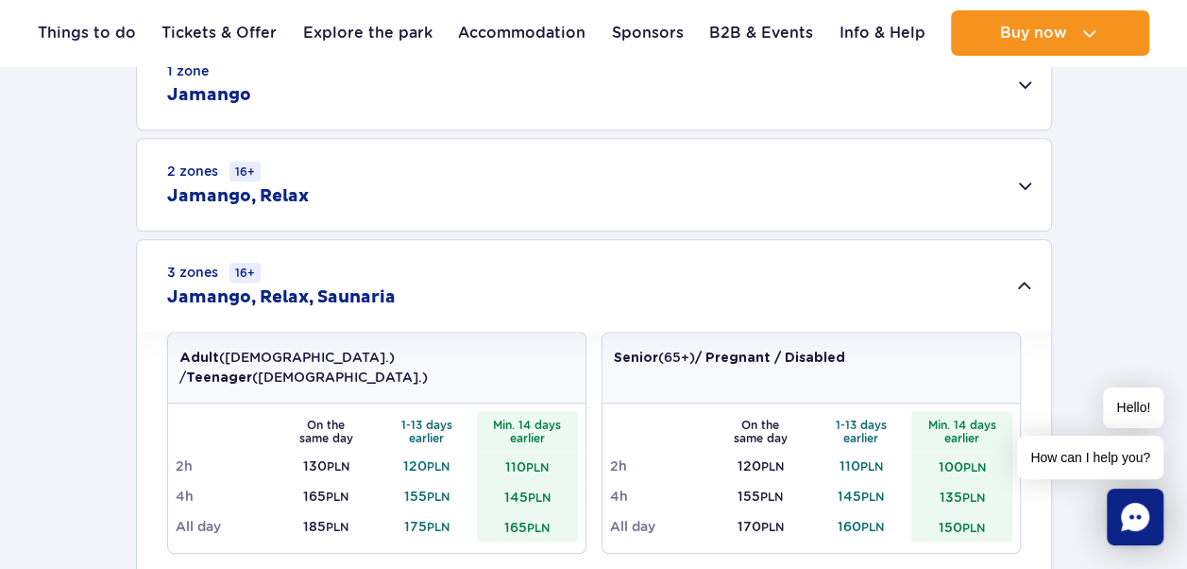
click at [452, 162] on div "2 zones 16+ Jamango, Relax" at bounding box center [594, 185] width 914 height 92
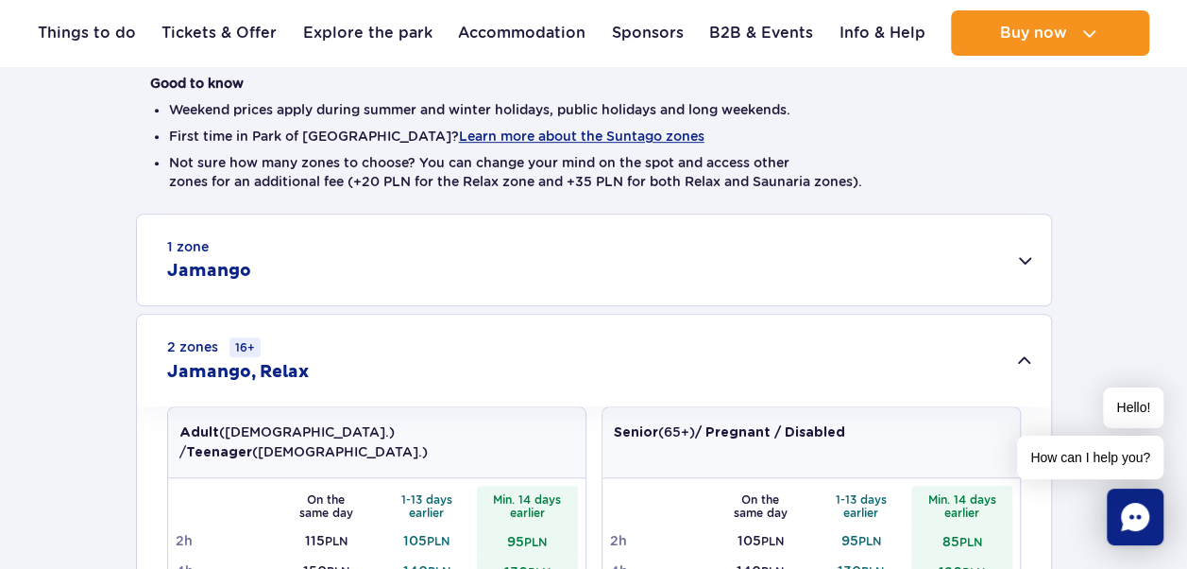
scroll to position [472, 0]
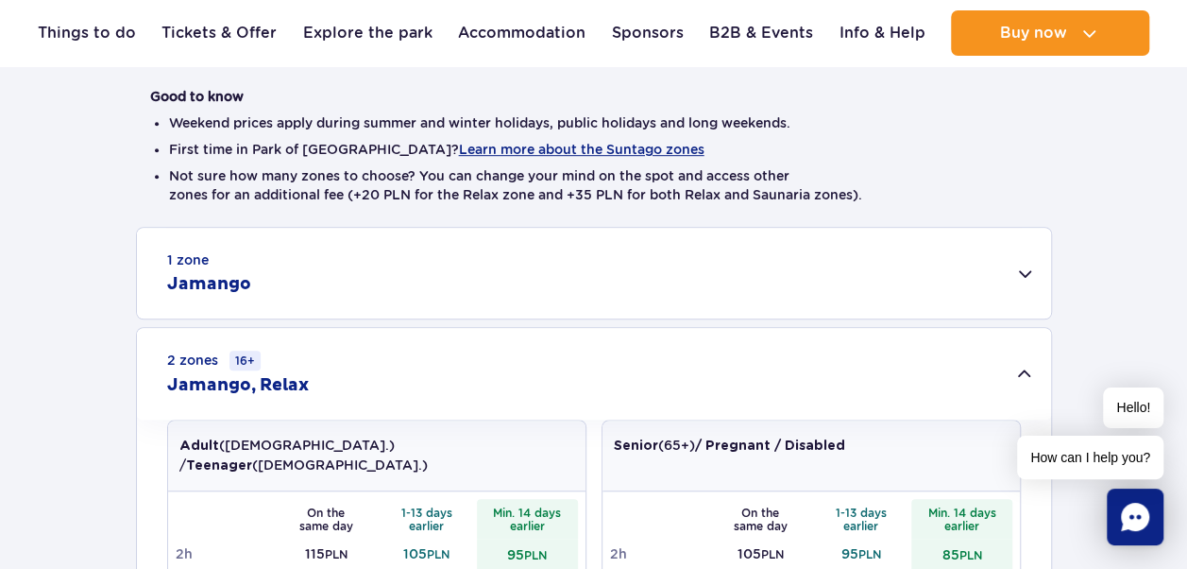
click at [338, 281] on div "1 zone Jamango" at bounding box center [594, 273] width 914 height 91
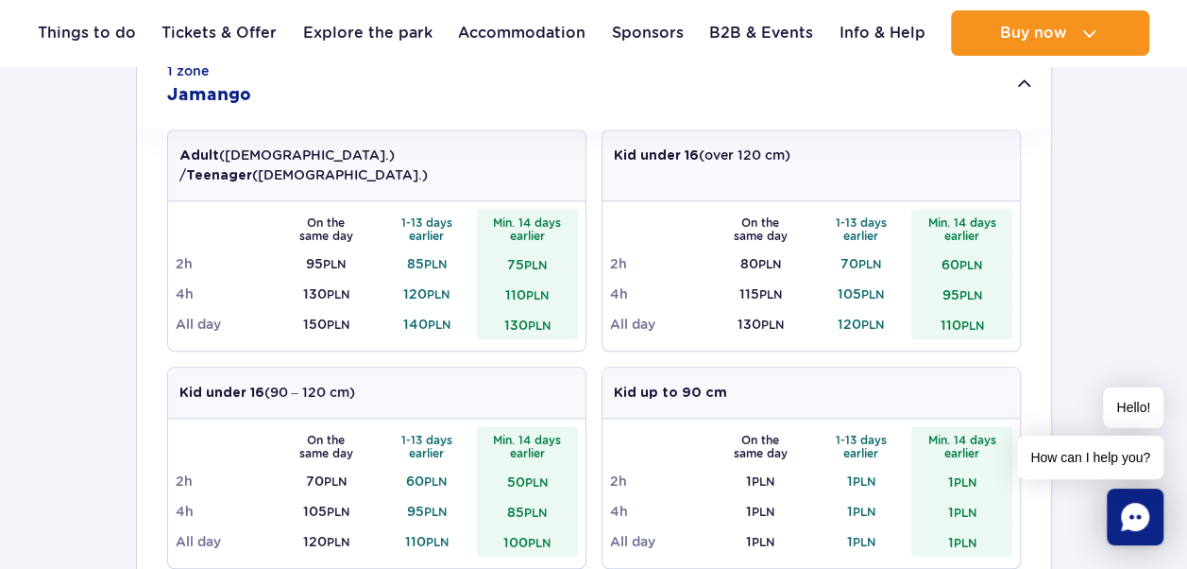
scroll to position [567, 0]
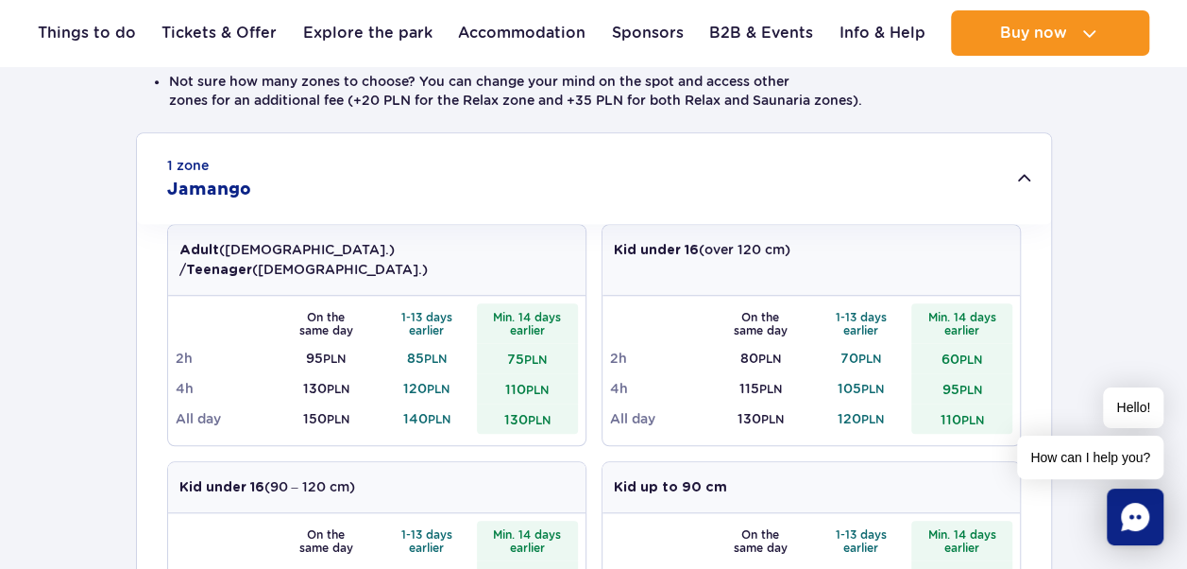
click at [233, 163] on div "1 zone Jamango" at bounding box center [594, 178] width 914 height 91
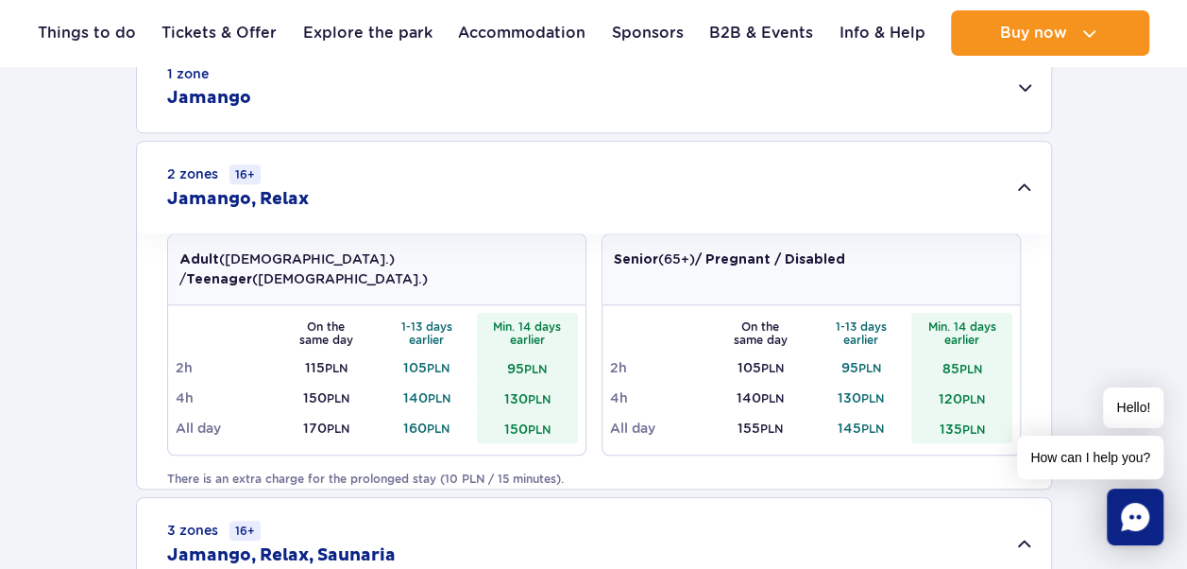
scroll to position [661, 0]
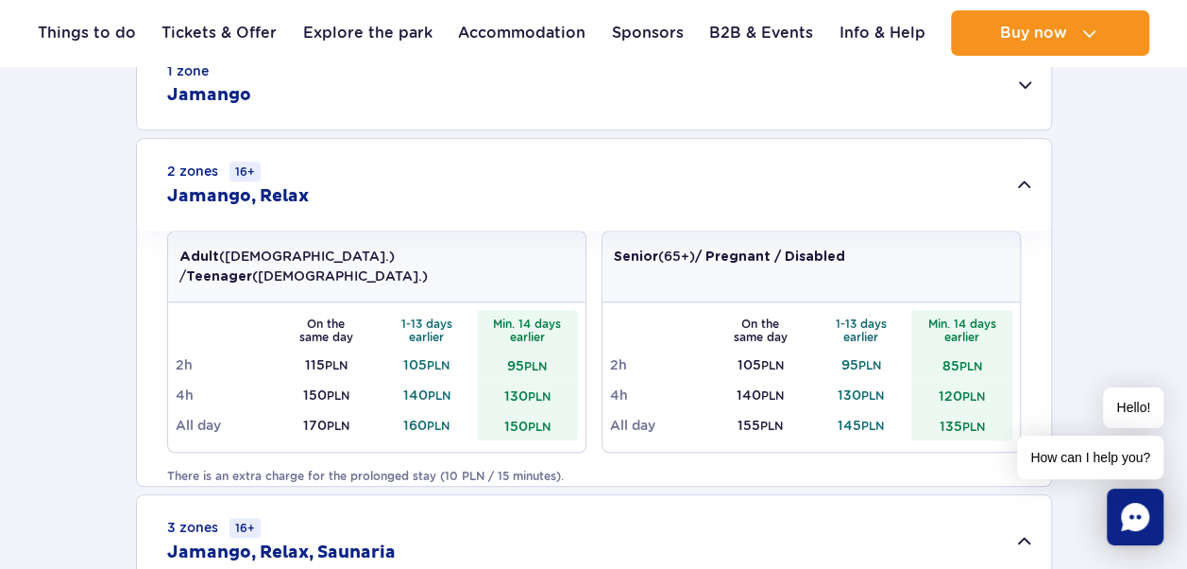
click at [251, 195] on h2 "Jamango, Relax" at bounding box center [238, 196] width 142 height 23
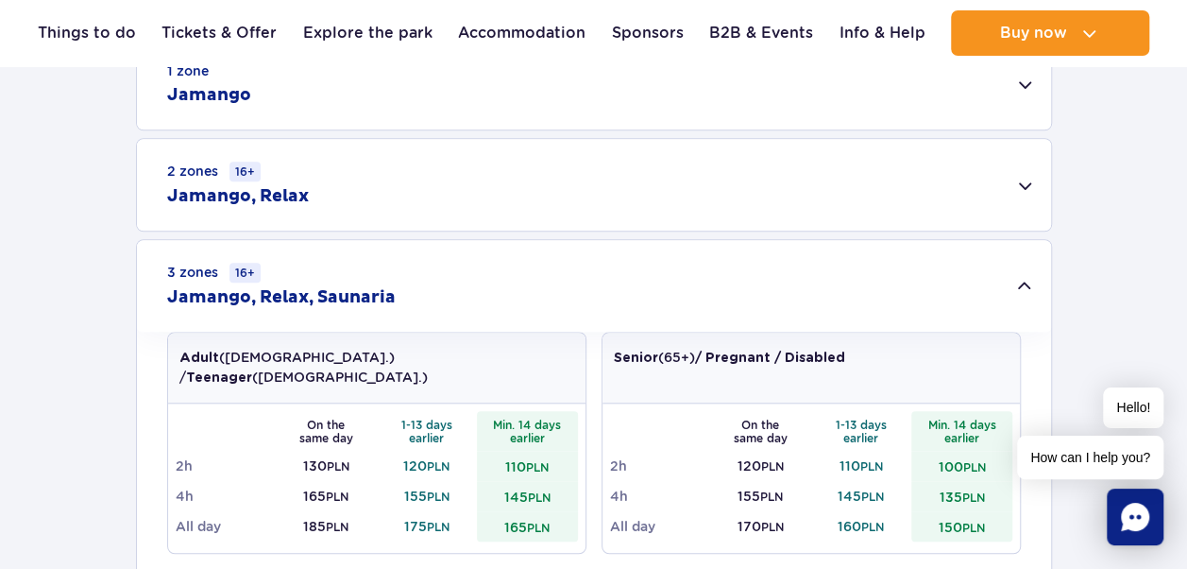
click at [267, 171] on div "2 zones 16+ Jamango, Relax" at bounding box center [594, 185] width 914 height 92
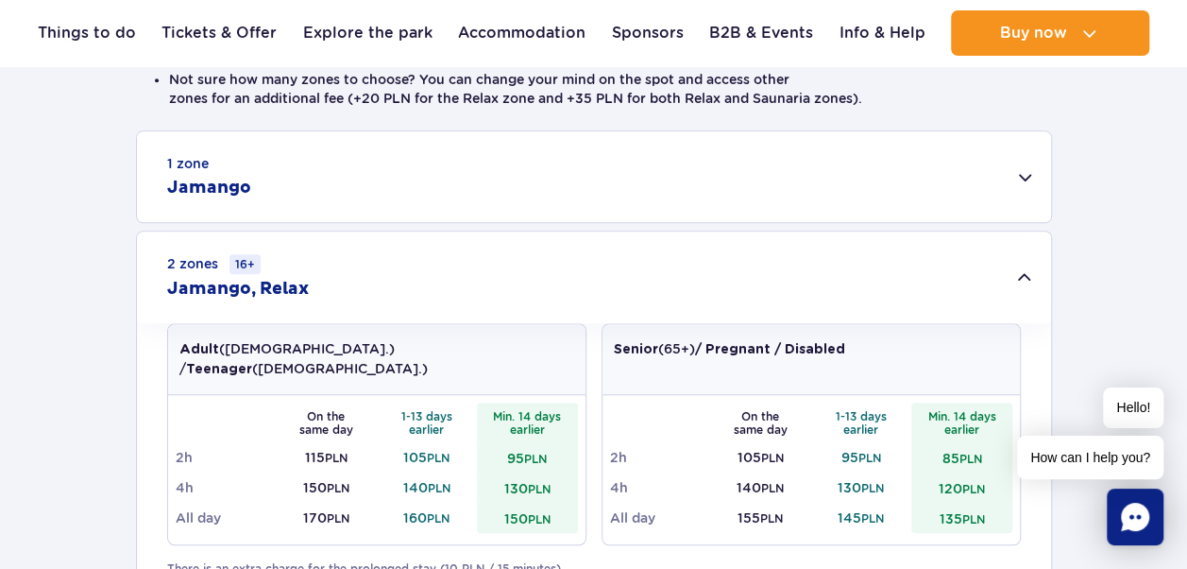
scroll to position [567, 0]
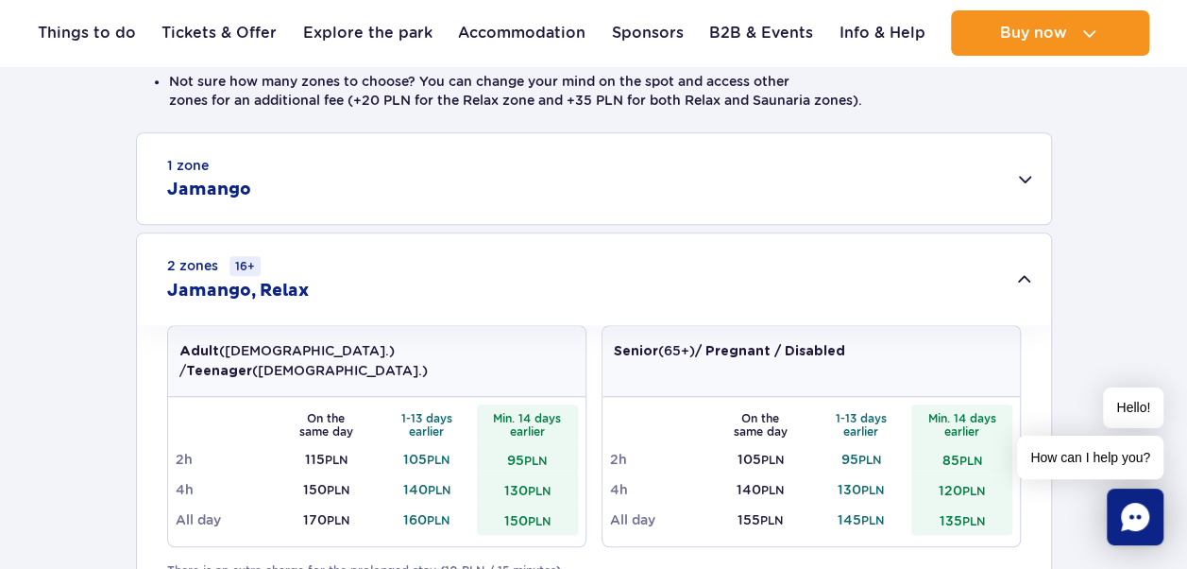
click at [276, 172] on div "1 zone Jamango" at bounding box center [594, 178] width 914 height 91
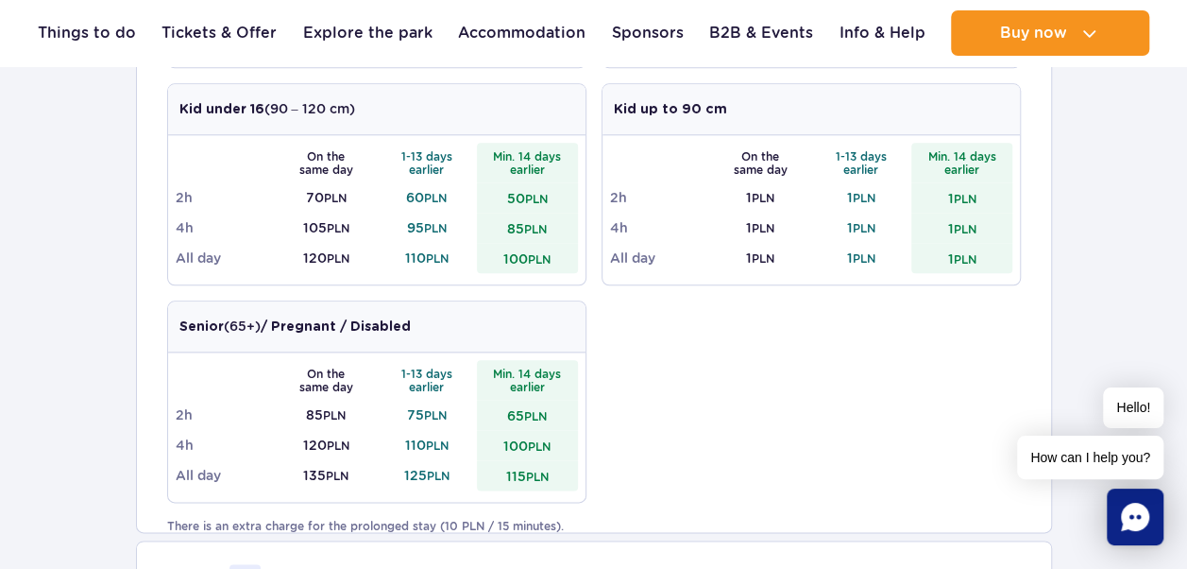
scroll to position [850, 0]
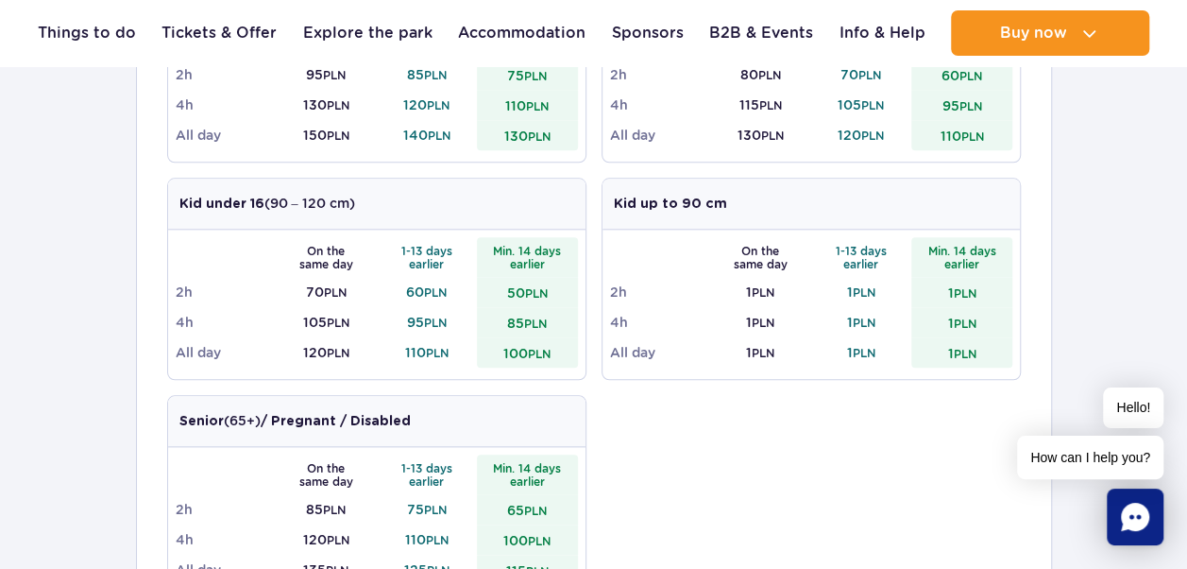
drag, startPoint x: 425, startPoint y: 514, endPoint x: 434, endPoint y: 493, distance: 22.8
click at [434, 493] on tbody "On the same day 1-13 days earlier Min. 14 days earlier 2h 85 PLN 75 PLN 65 PLN …" at bounding box center [377, 519] width 402 height 130
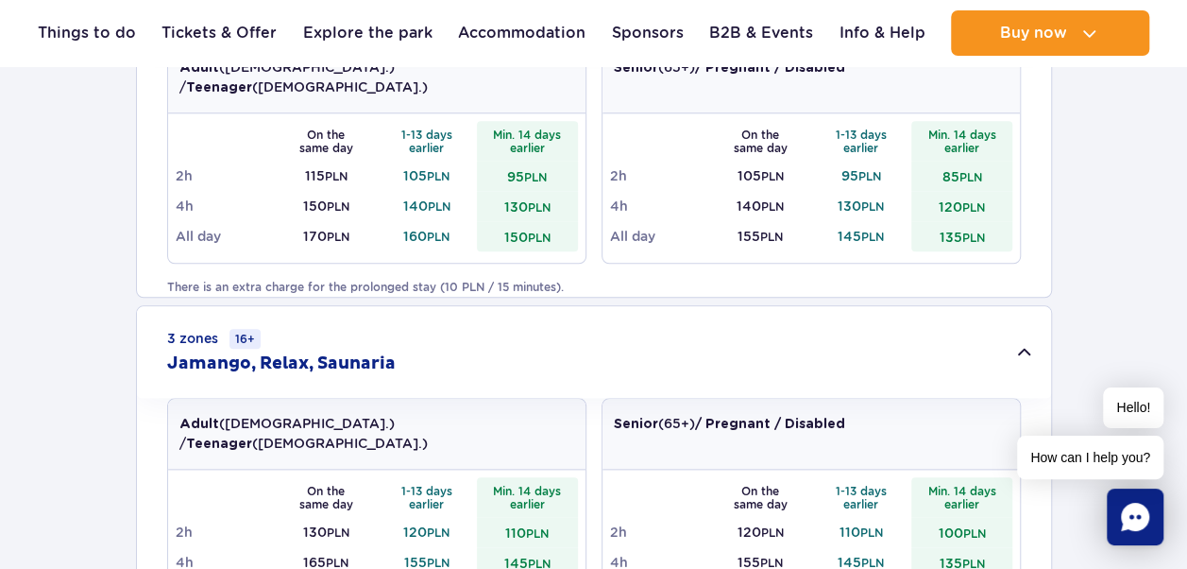
drag, startPoint x: 434, startPoint y: 493, endPoint x: 446, endPoint y: 481, distance: 16.7
click at [442, 482] on div "1 zone Jamango Adult (18 – 65 y.o.) / Teenager (16 – 18 y.o.) On the same day 1…" at bounding box center [593, 251] width 1187 height 805
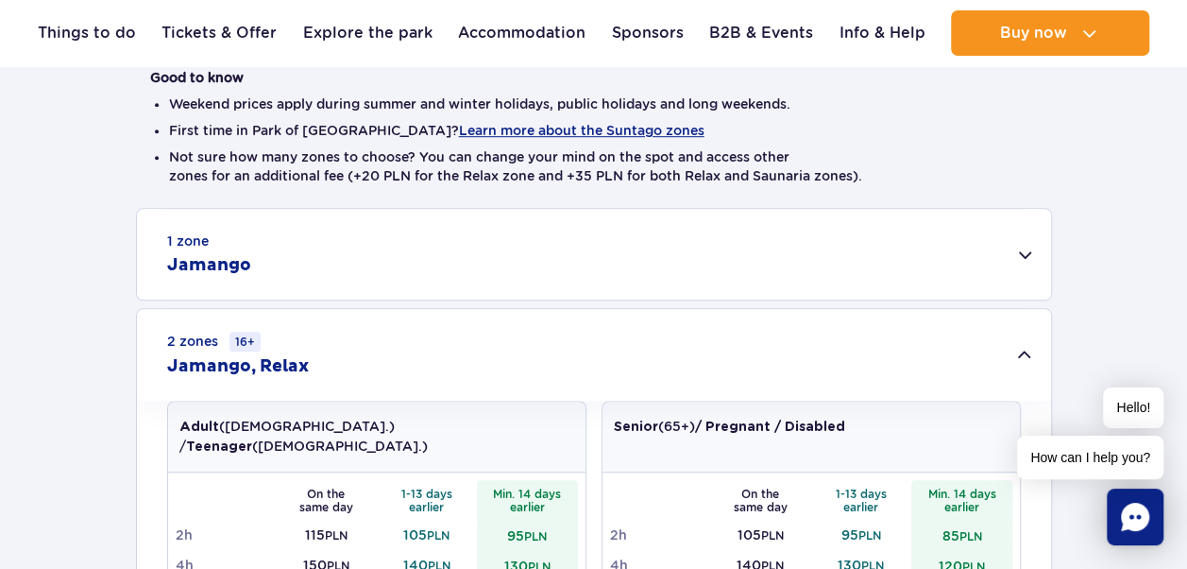
scroll to position [472, 0]
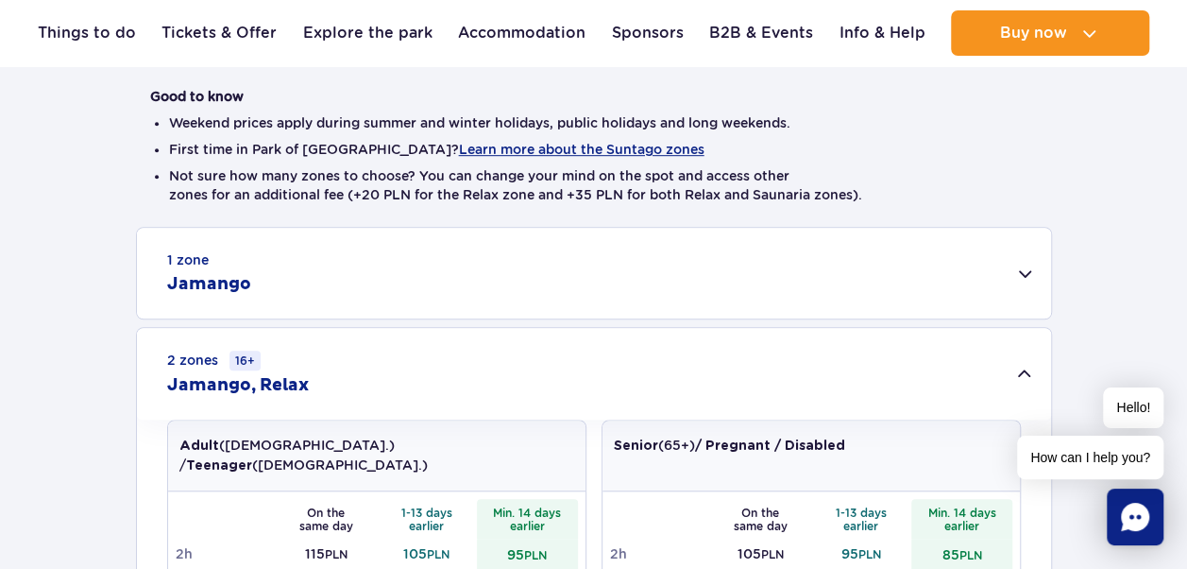
click at [705, 259] on div "1 zone Jamango" at bounding box center [594, 273] width 914 height 91
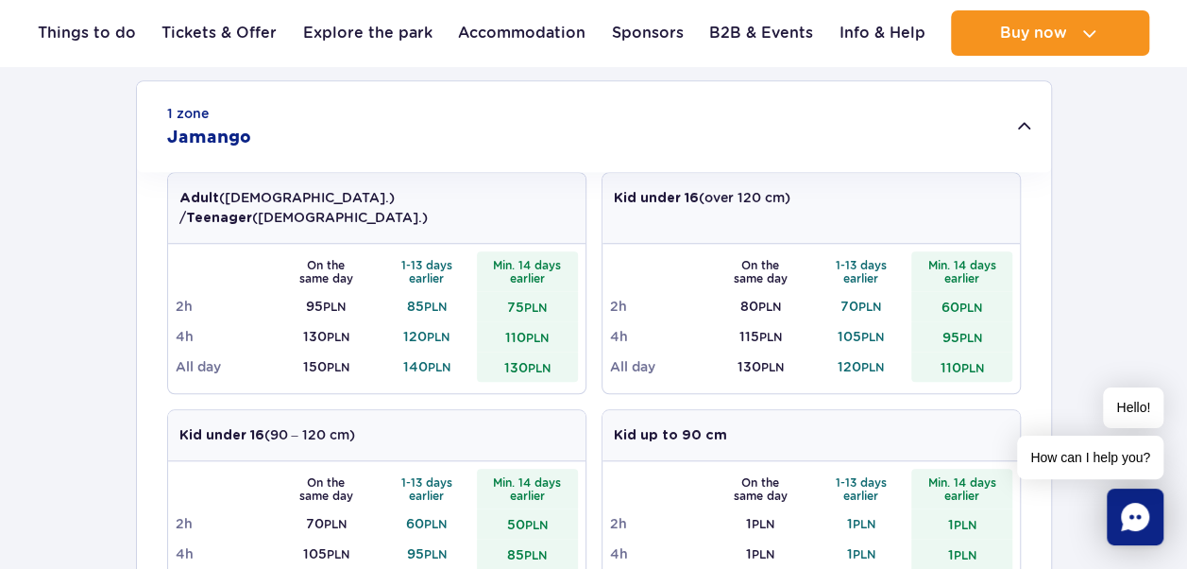
scroll to position [661, 0]
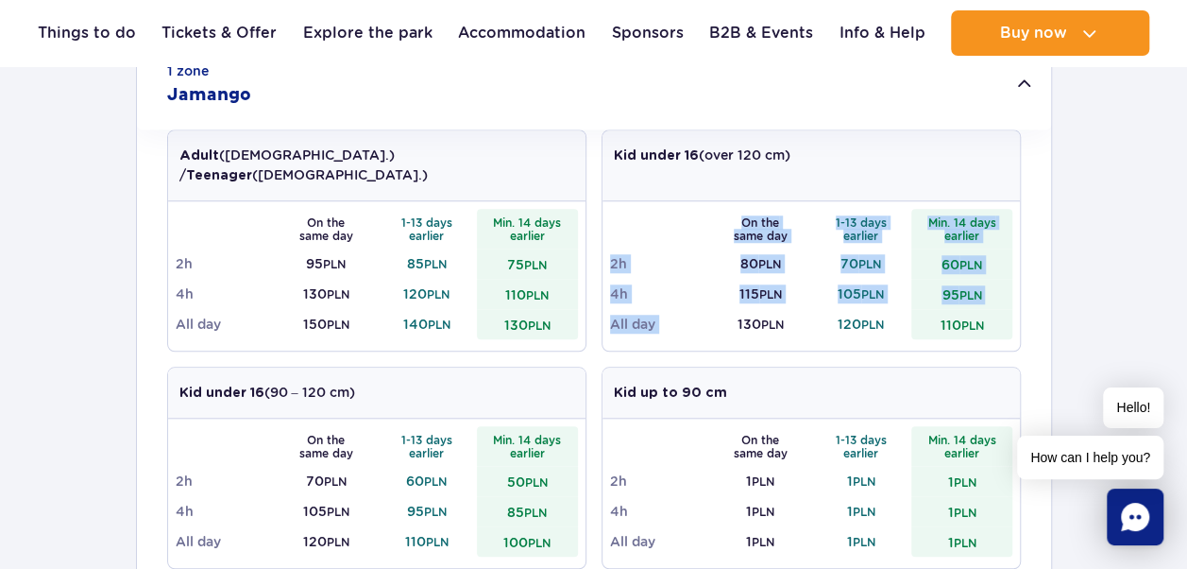
drag, startPoint x: 737, startPoint y: 303, endPoint x: 805, endPoint y: 314, distance: 68.8
click at [805, 315] on td "130 PLN" at bounding box center [760, 324] width 101 height 30
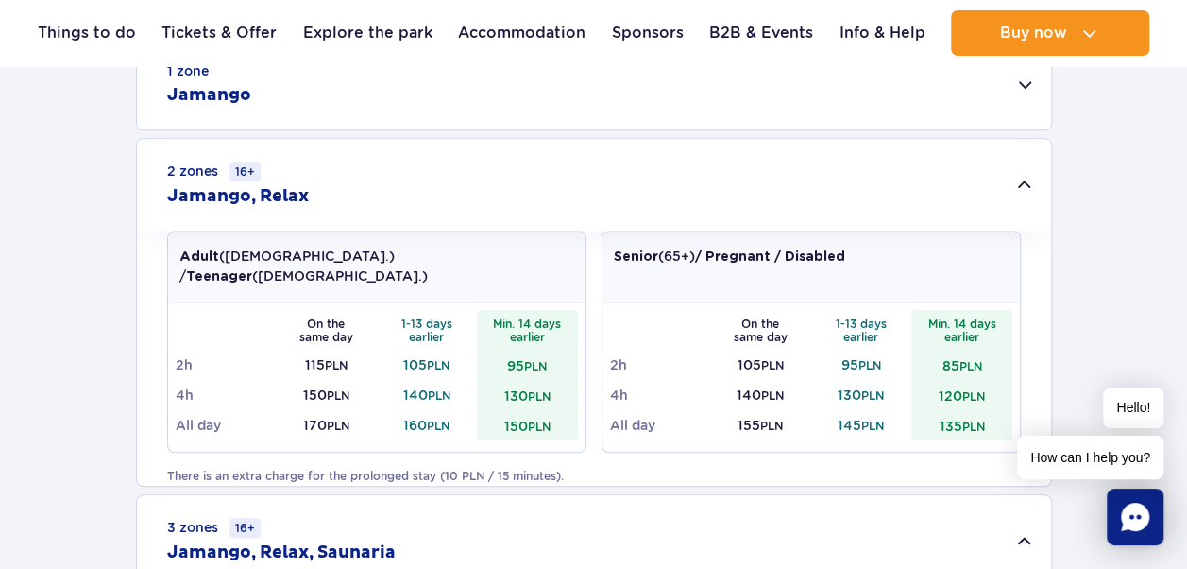
click at [623, 93] on div "1 zone Jamango" at bounding box center [594, 84] width 914 height 91
